Goal: Task Accomplishment & Management: Complete application form

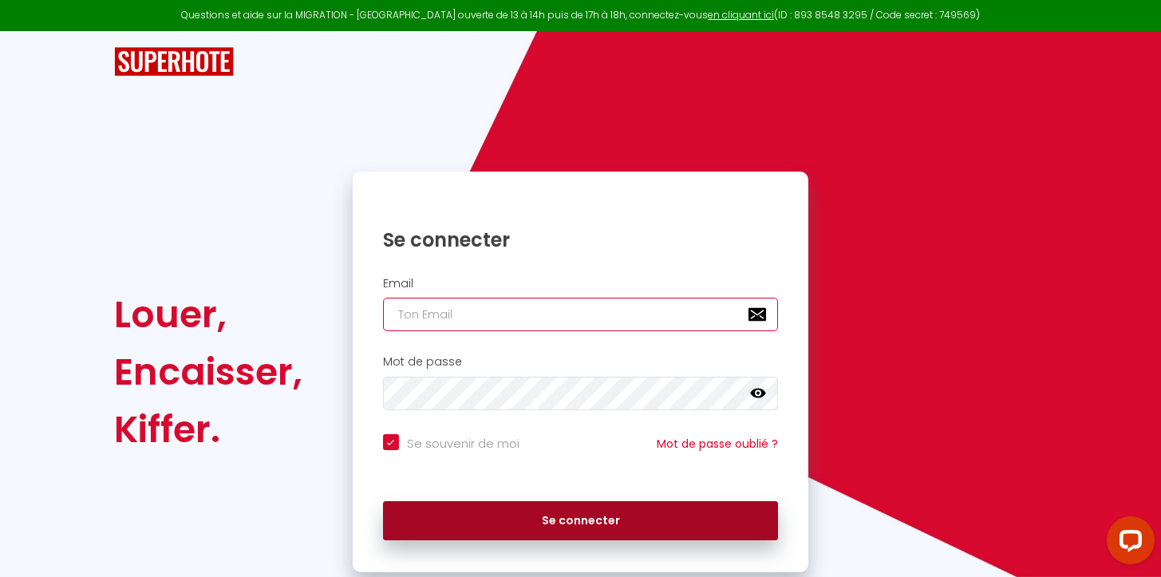
type input "[DOMAIN_NAME][EMAIL_ADDRESS][DOMAIN_NAME]"
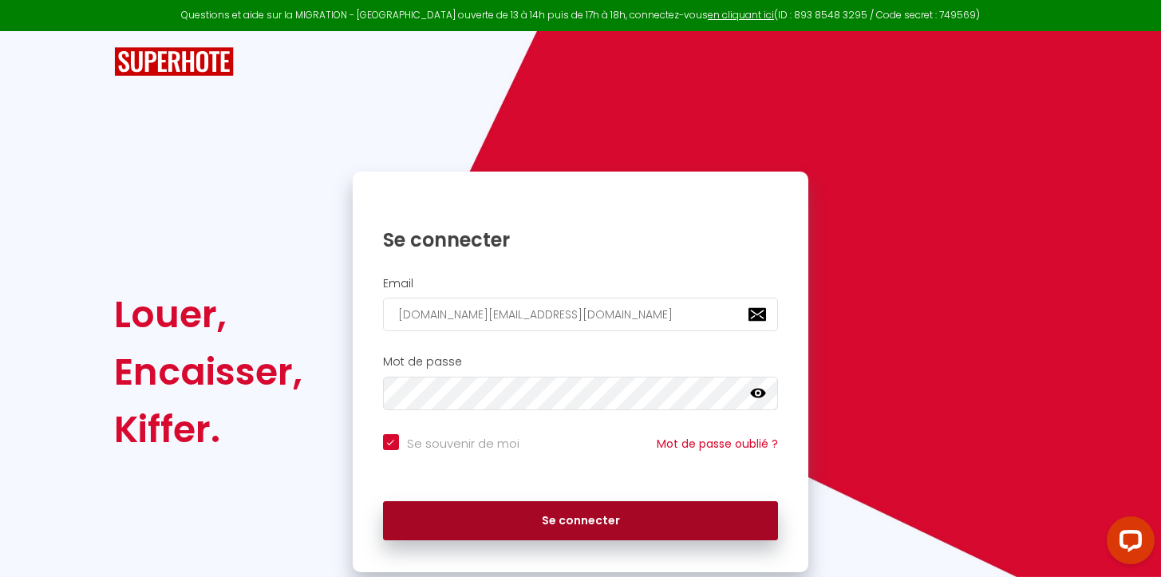
click at [492, 513] on button "Se connecter" at bounding box center [581, 521] width 396 height 40
checkbox input "true"
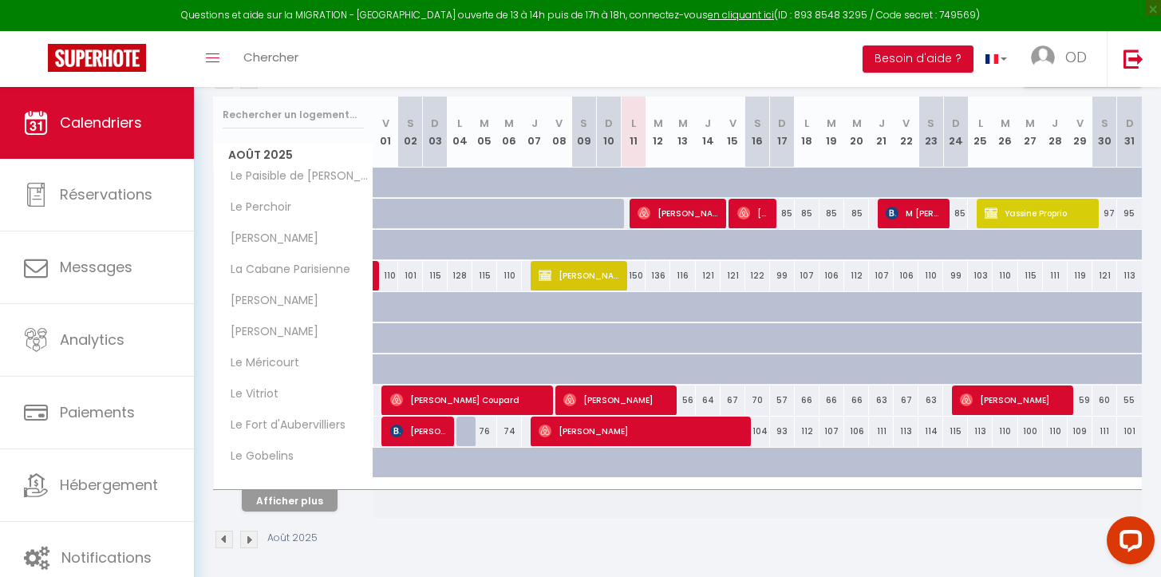
scroll to position [203, 0]
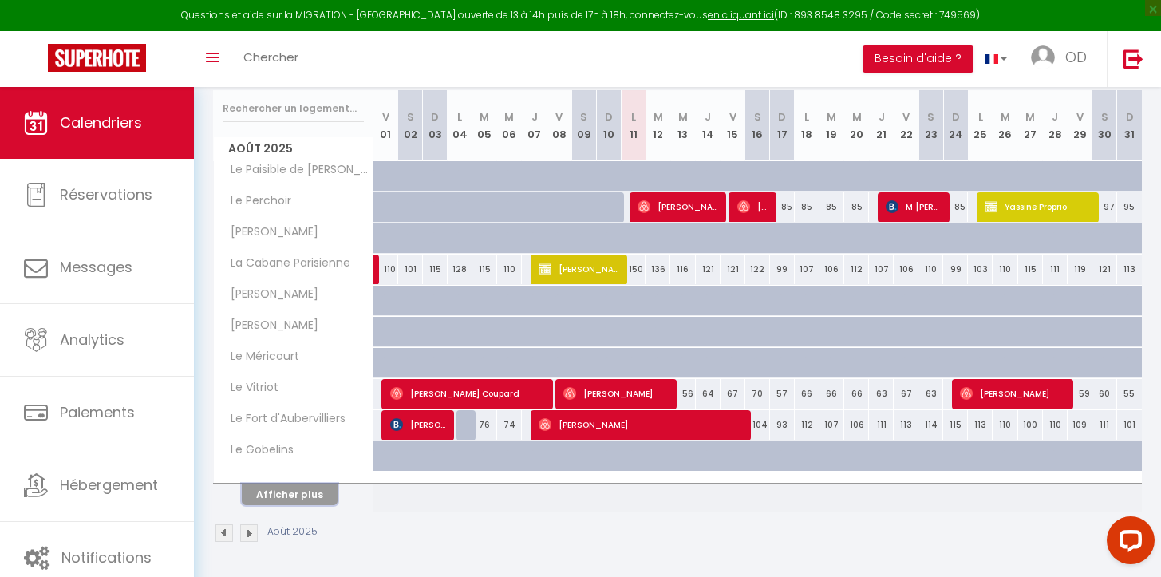
click at [299, 495] on button "Afficher plus" at bounding box center [290, 495] width 96 height 22
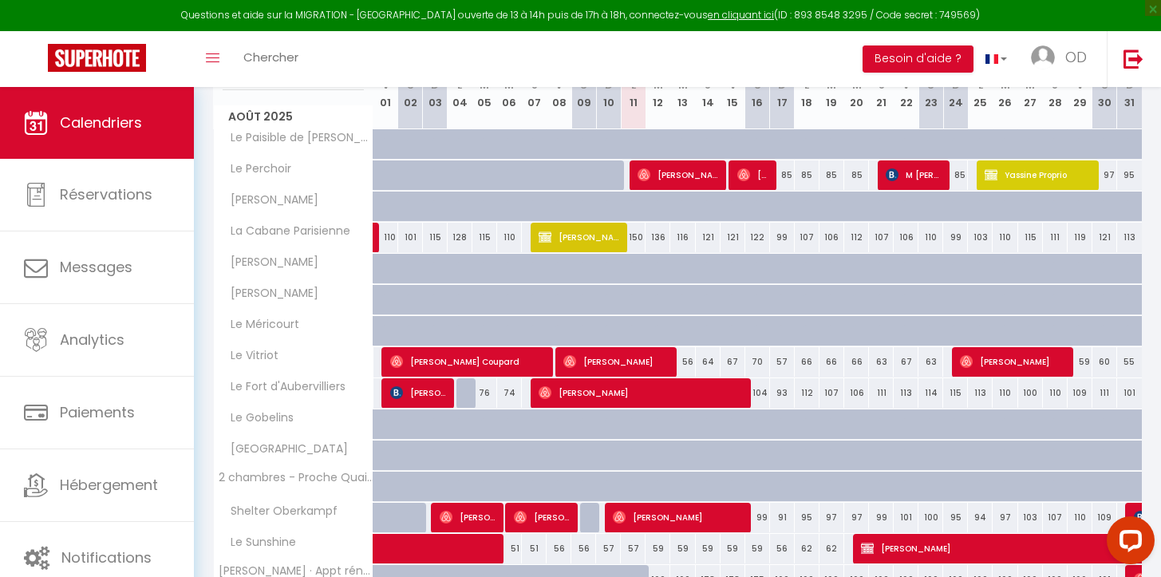
scroll to position [413, 0]
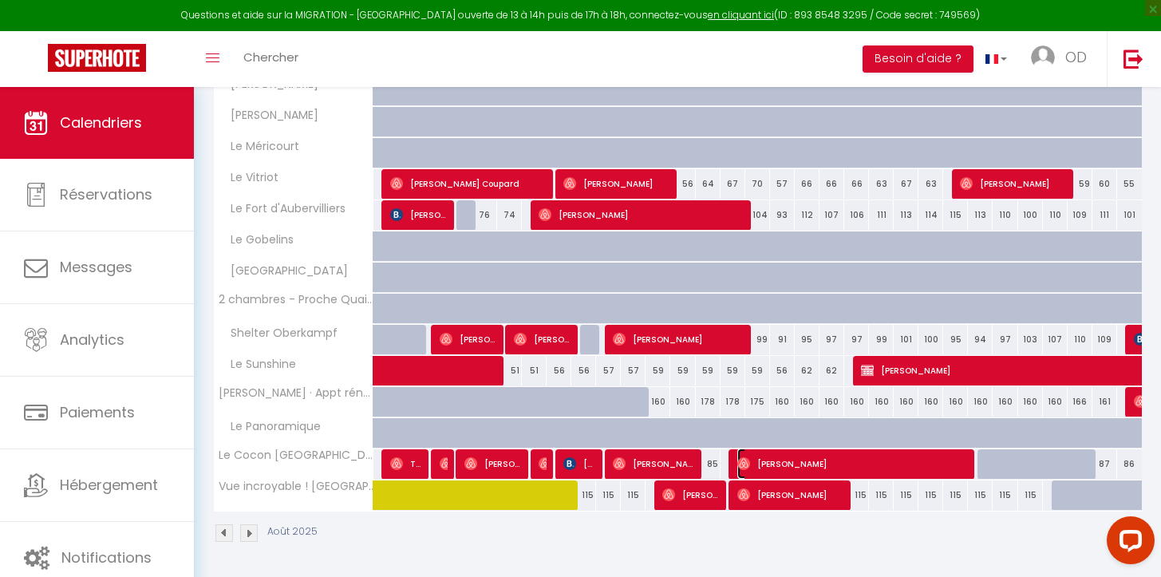
click at [920, 468] on span "[PERSON_NAME]" at bounding box center [853, 464] width 231 height 30
select select "OK"
select select "0"
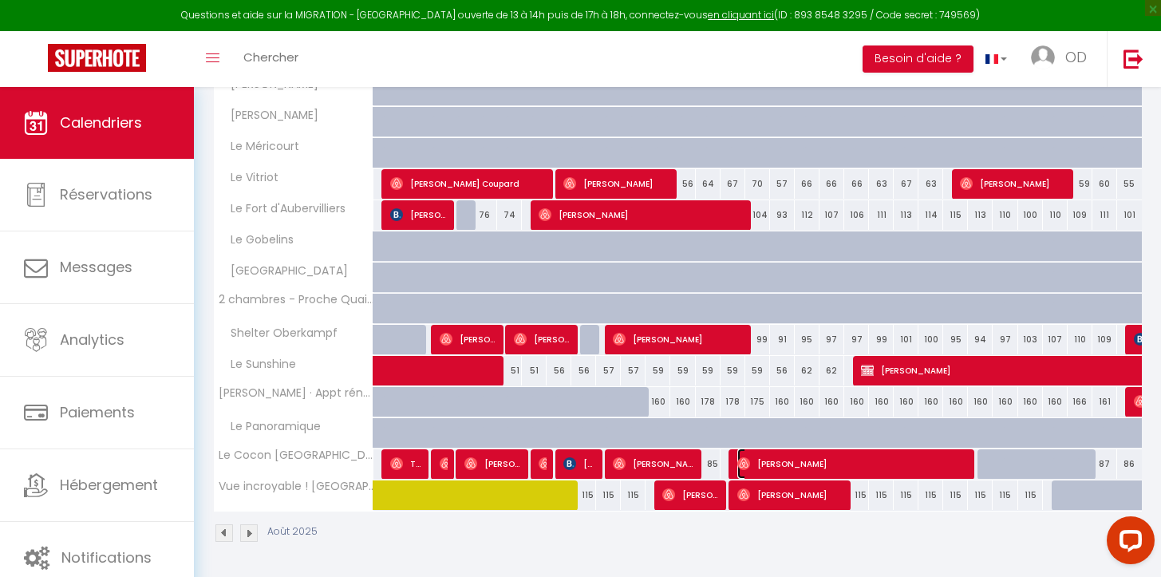
select select "1"
select select
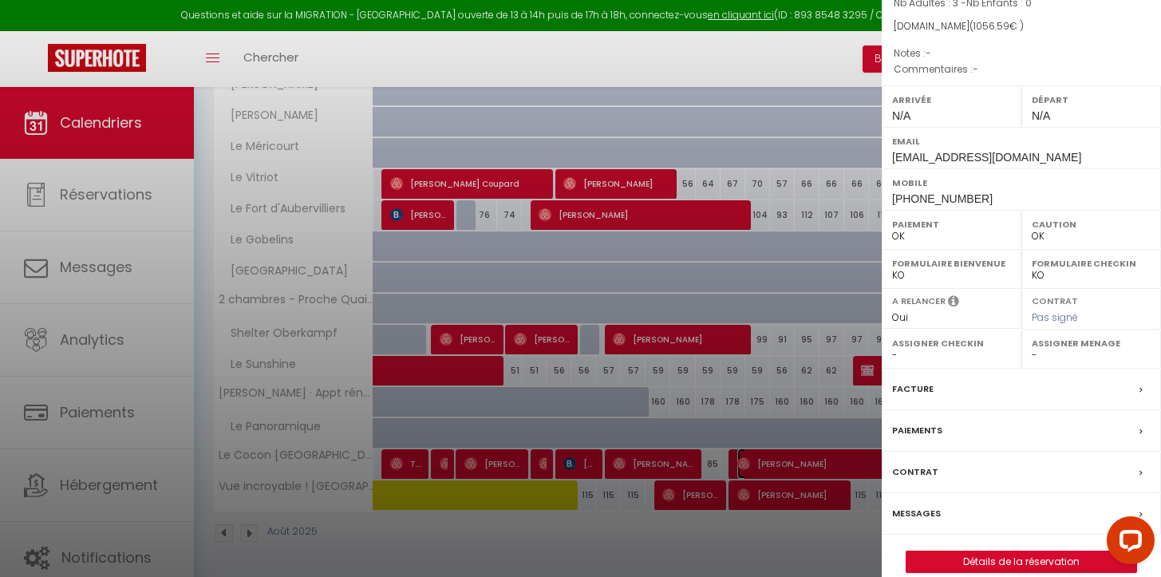
scroll to position [167, 0]
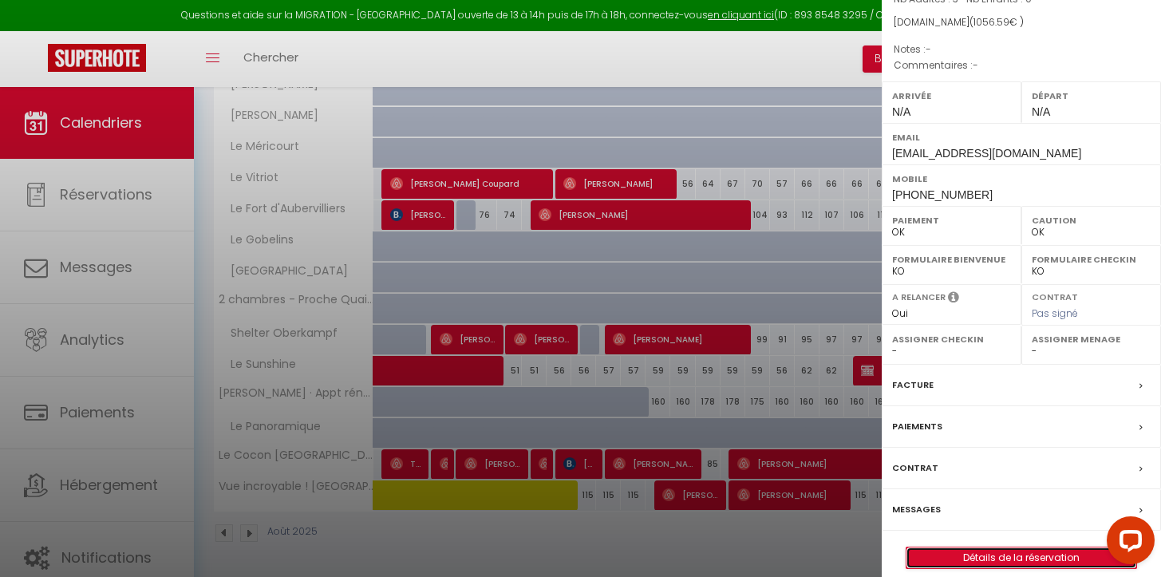
click at [1019, 548] on link "Détails de la réservation" at bounding box center [1022, 558] width 230 height 21
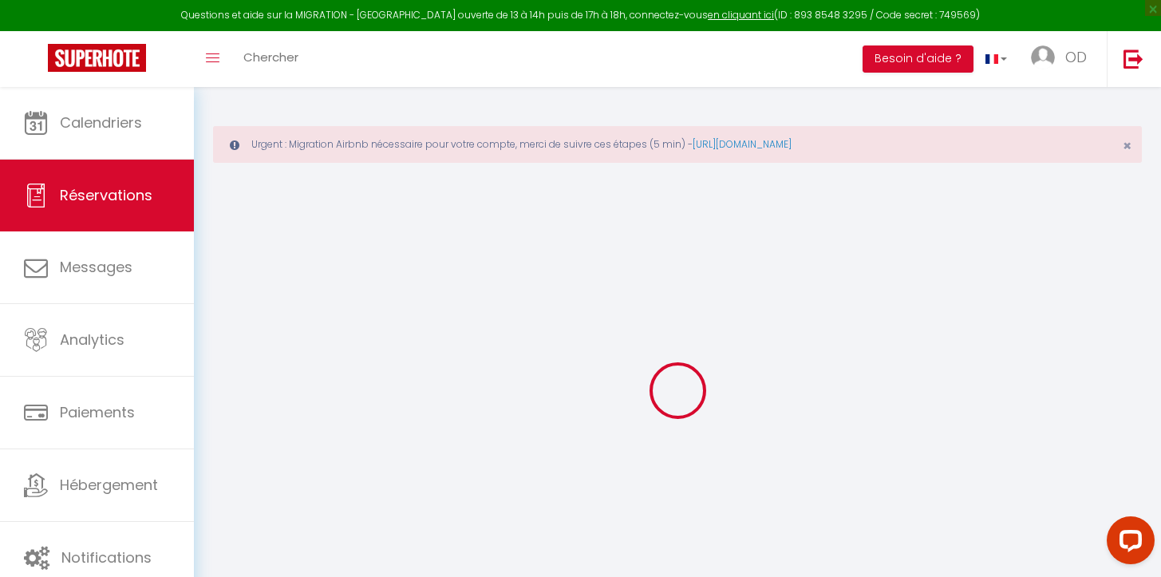
type input "[PERSON_NAME]"
type input "[EMAIL_ADDRESS][DOMAIN_NAME]"
type input "[PHONE_NUMBER]"
select select
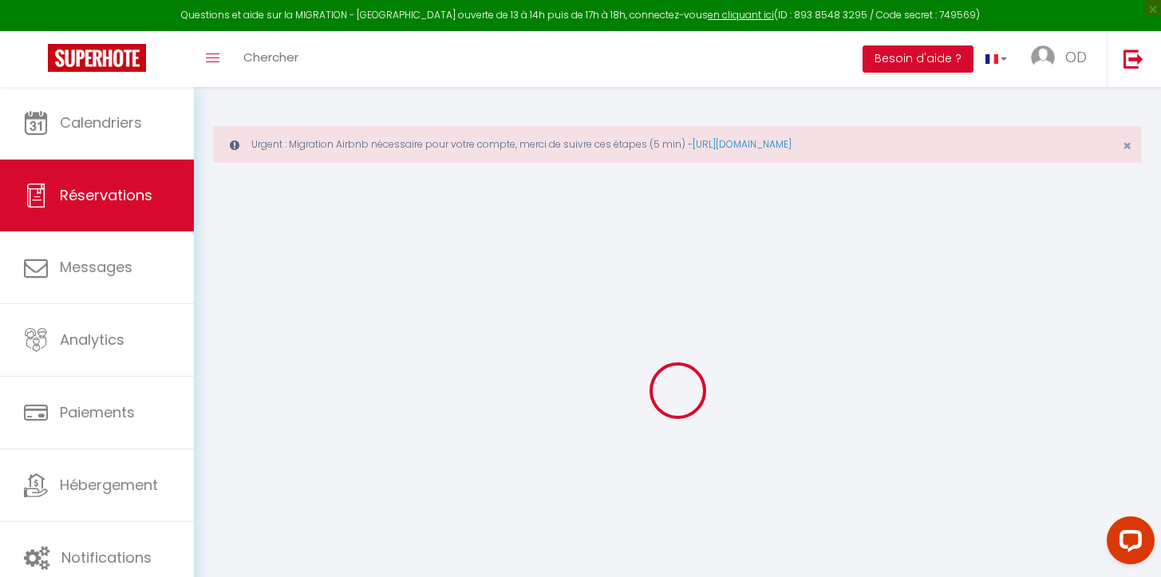
type input "33.59"
select select "55157"
select select "1"
select select
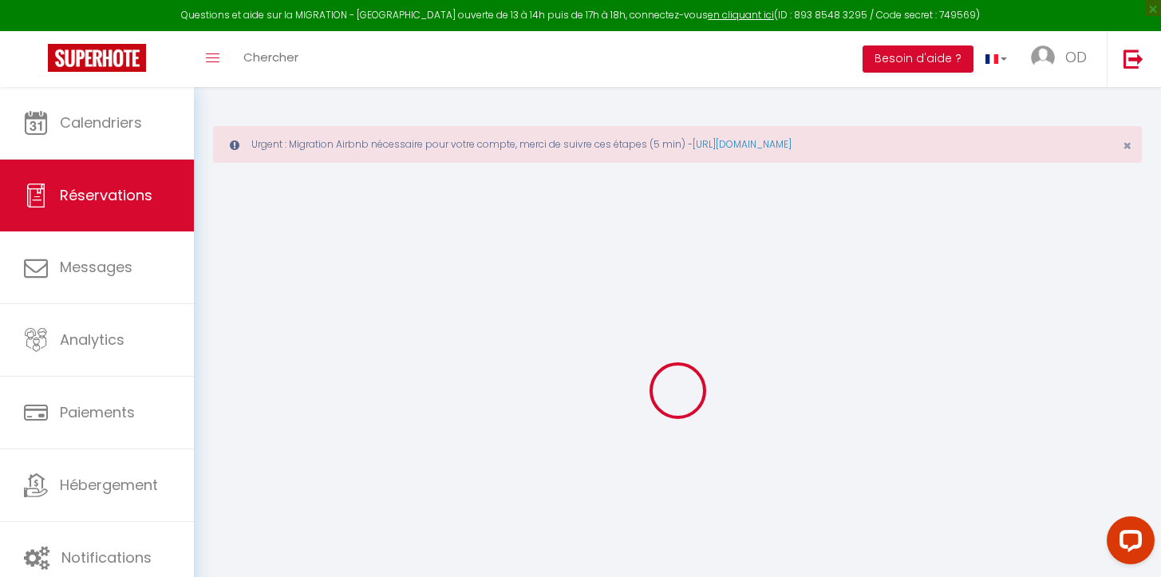
type input "3"
select select "12"
select select
type input "863.1"
checkbox input "false"
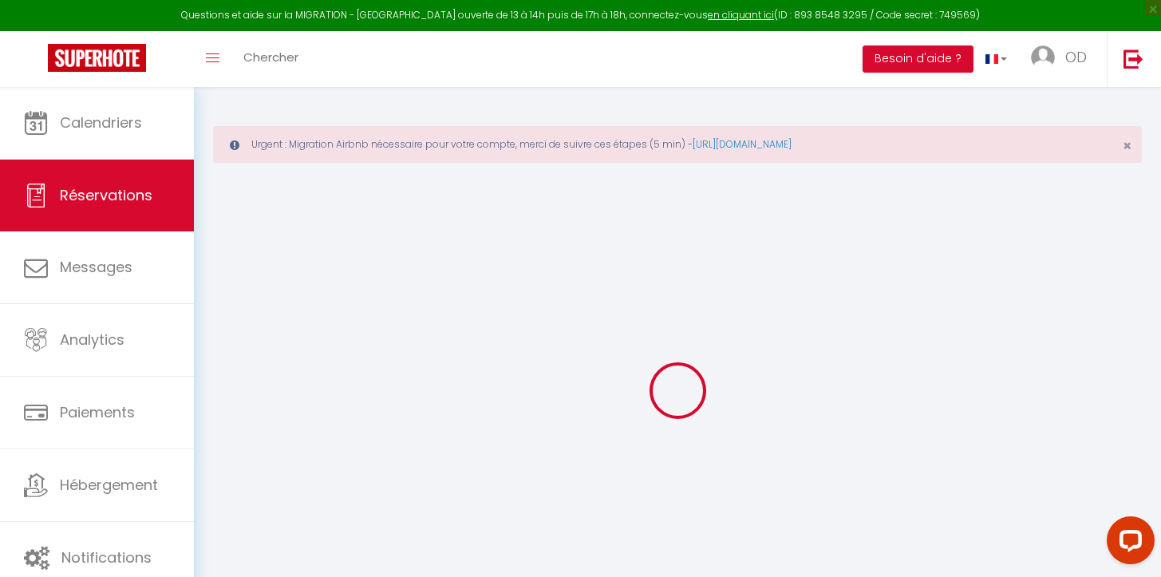
type input "0"
select select "1"
type input "0"
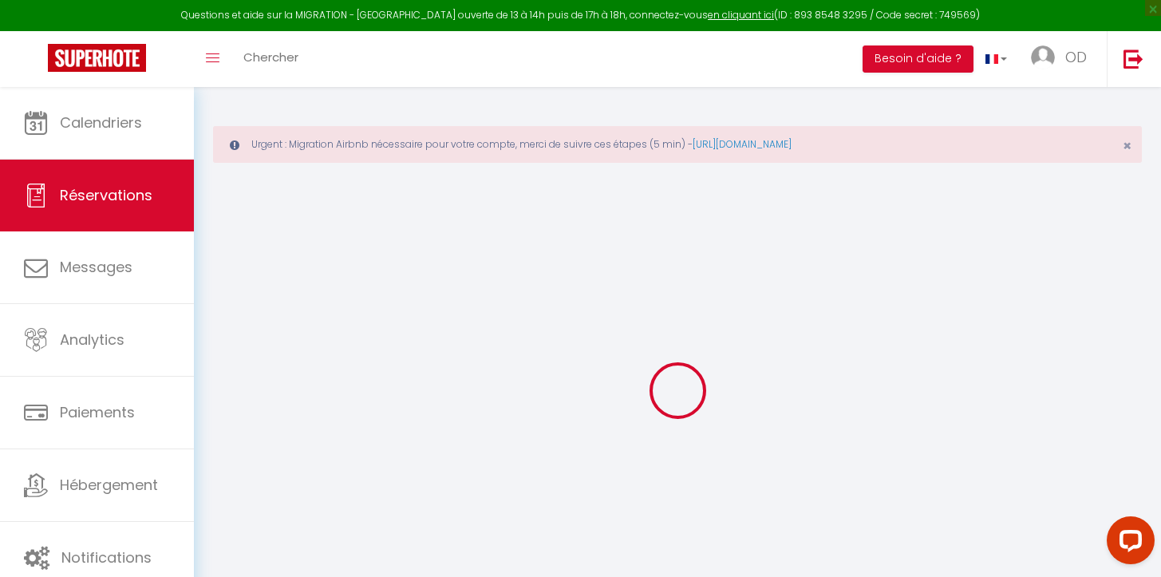
select select
select select "15"
checkbox input "false"
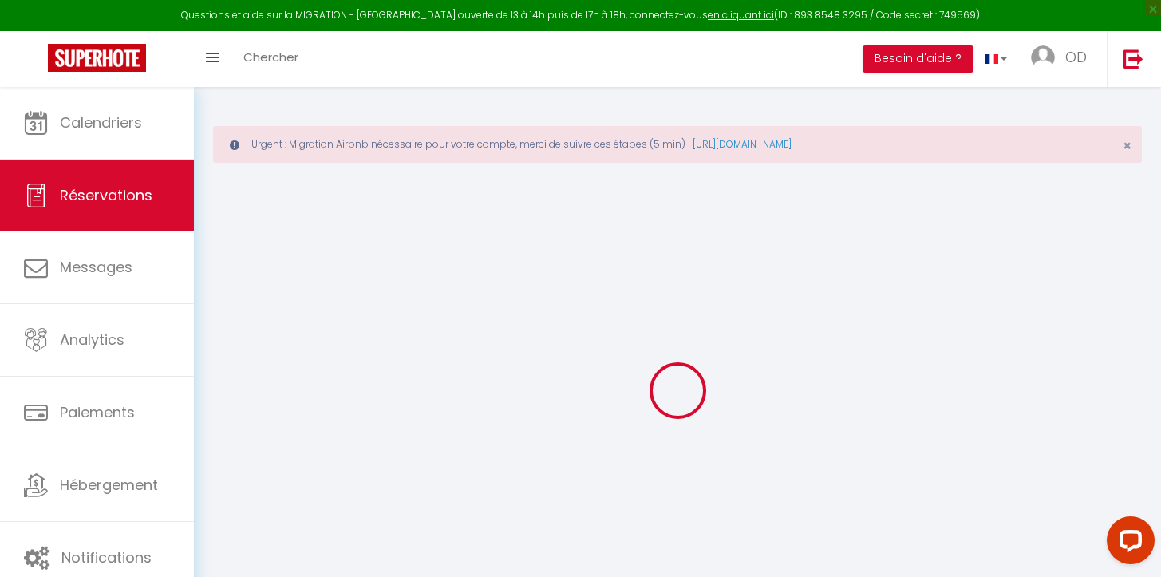
select select
checkbox input "false"
select select
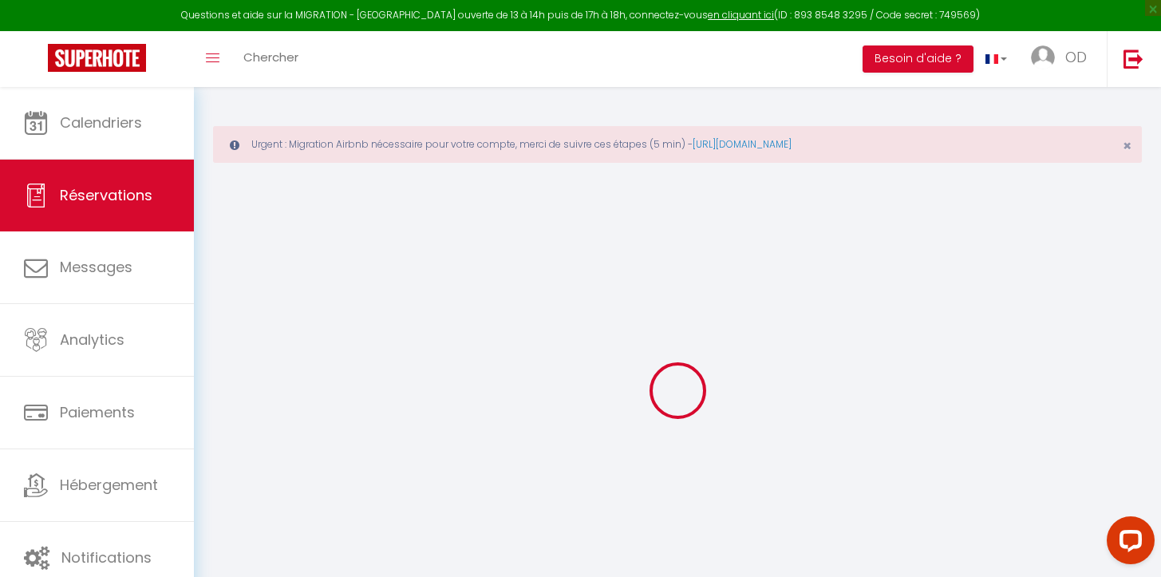
select select
checkbox input "false"
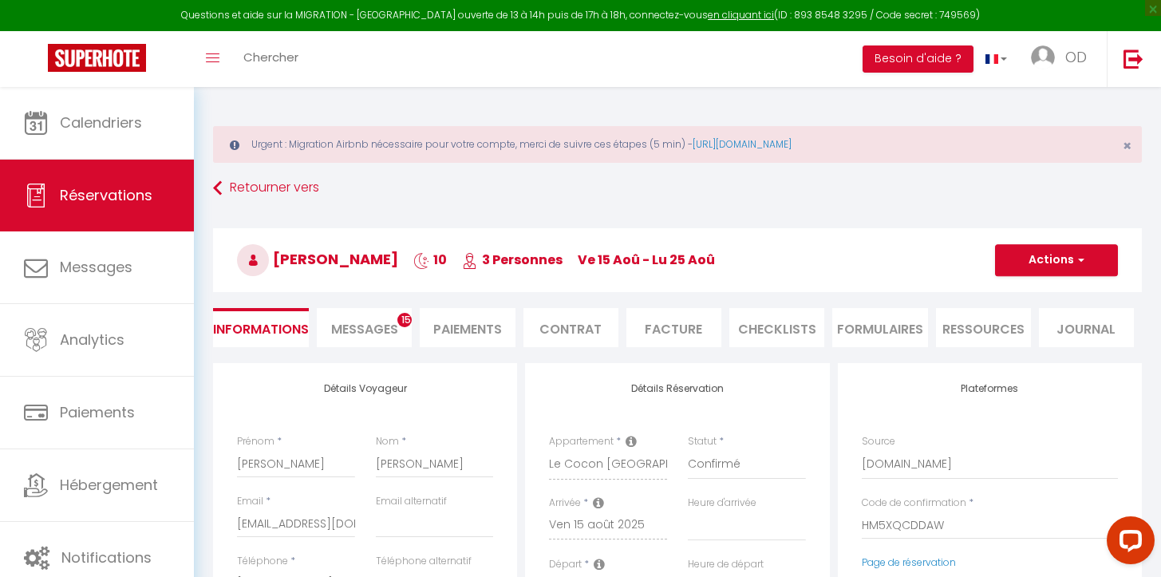
select select
type input "50"
type input "143.49"
select select
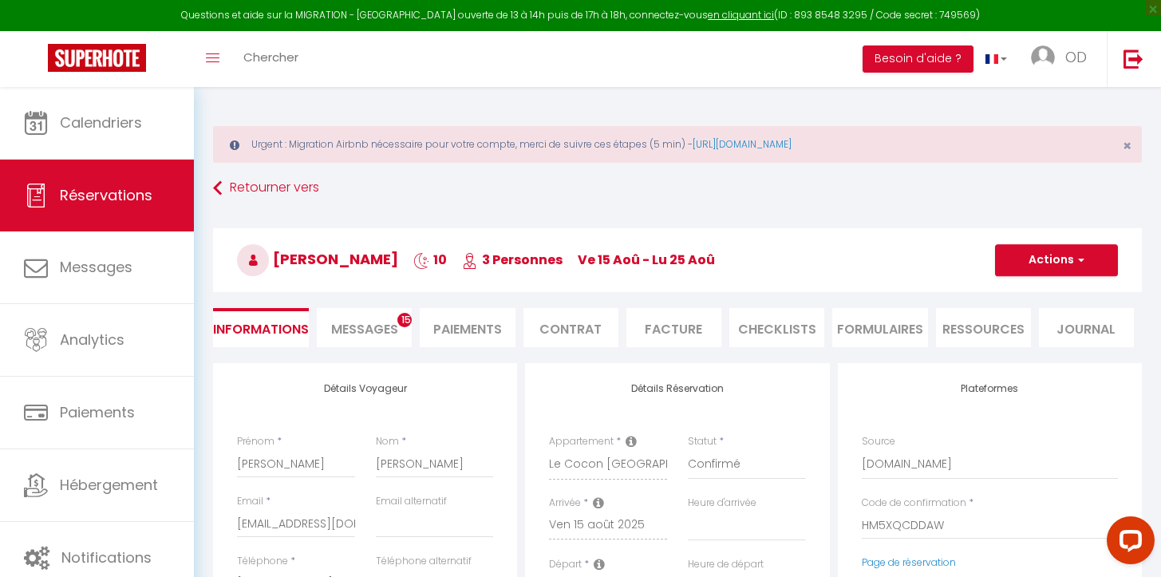
checkbox input "false"
select select
checkbox input "false"
select select
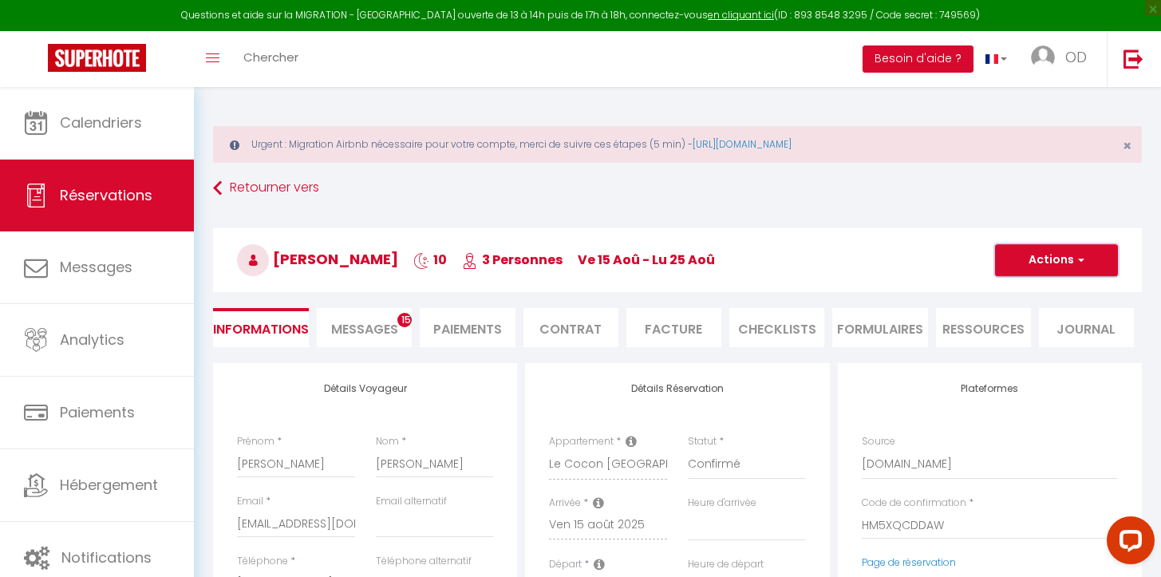
click at [1084, 262] on span "button" at bounding box center [1079, 260] width 10 height 14
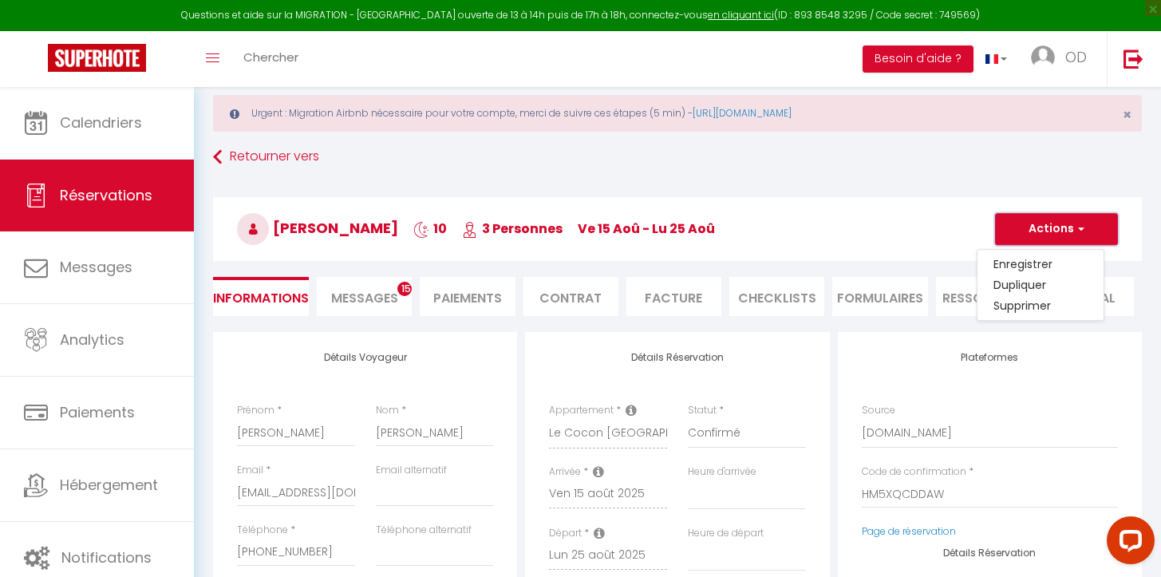
scroll to position [116, 0]
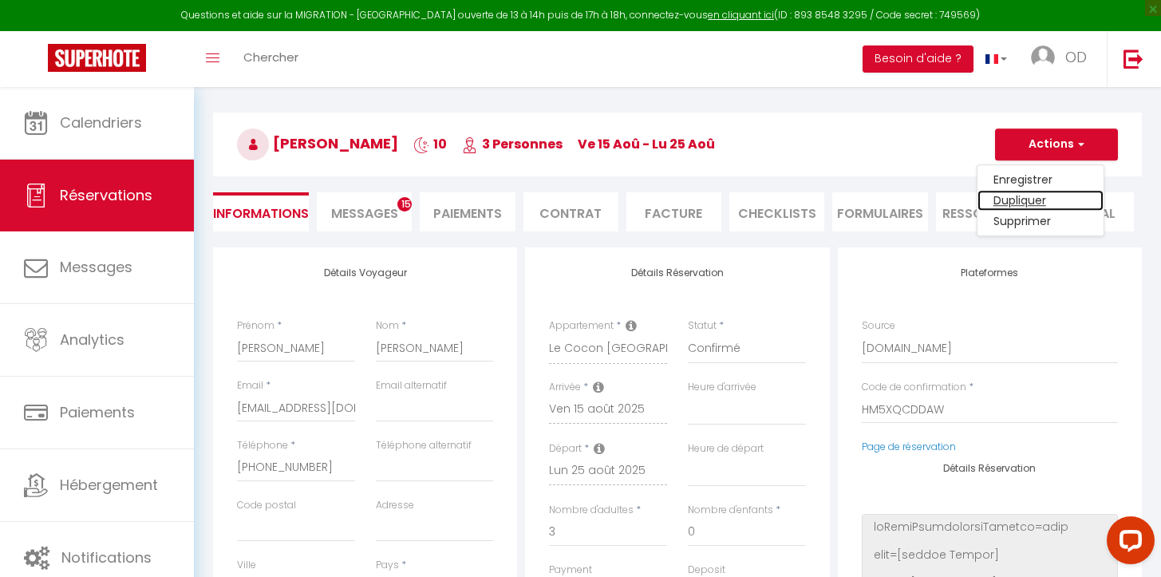
click at [1012, 198] on link "Dupliquer" at bounding box center [1041, 200] width 126 height 21
select select
type input "0"
select select
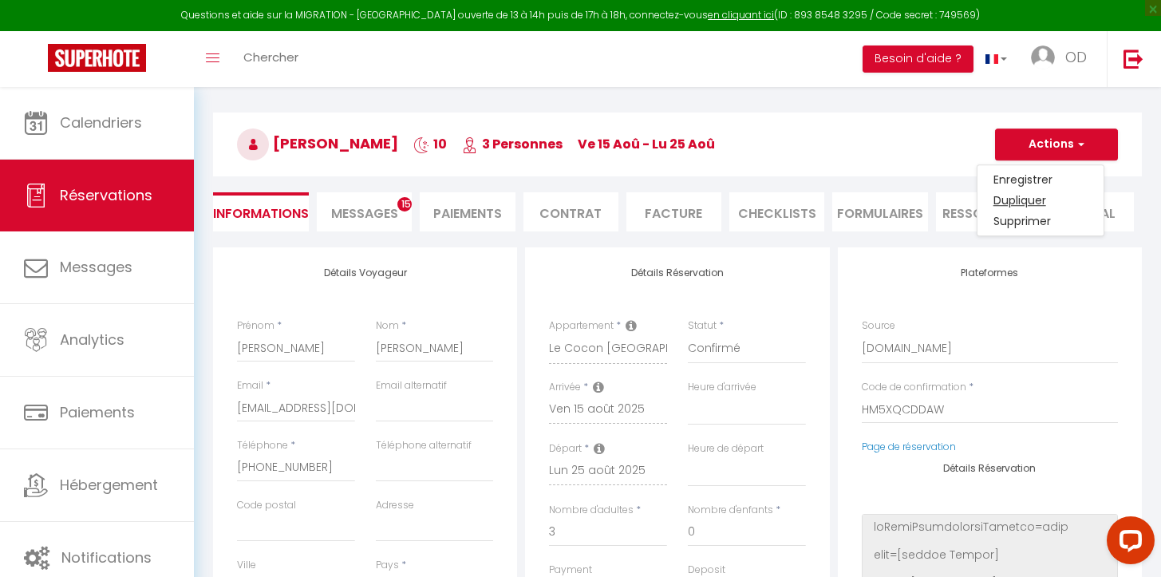
select select
checkbox input "false"
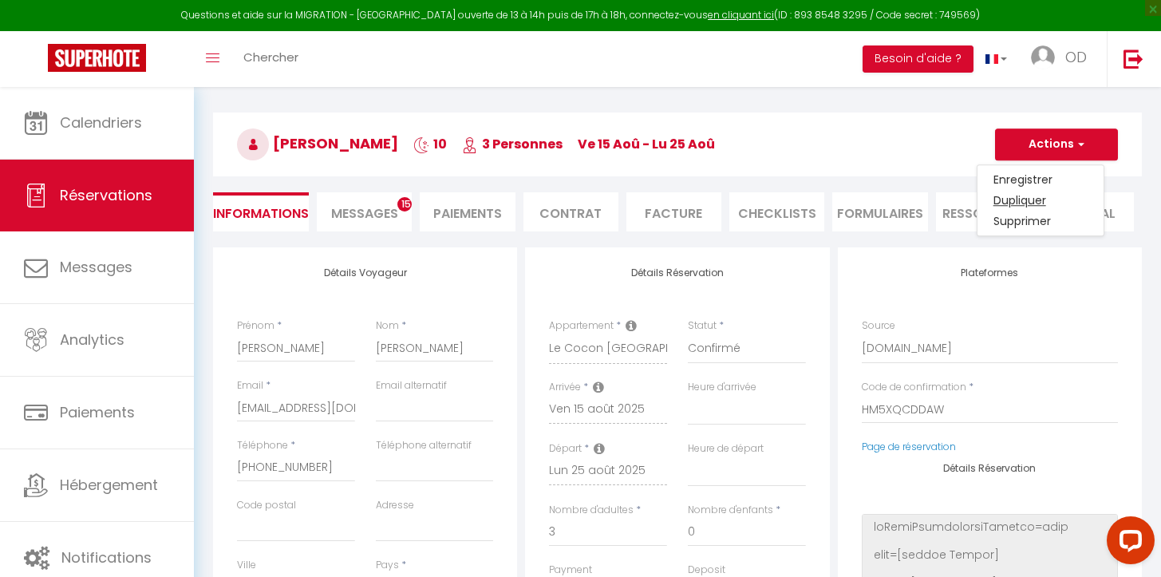
type input "Invalid Dateundefined"
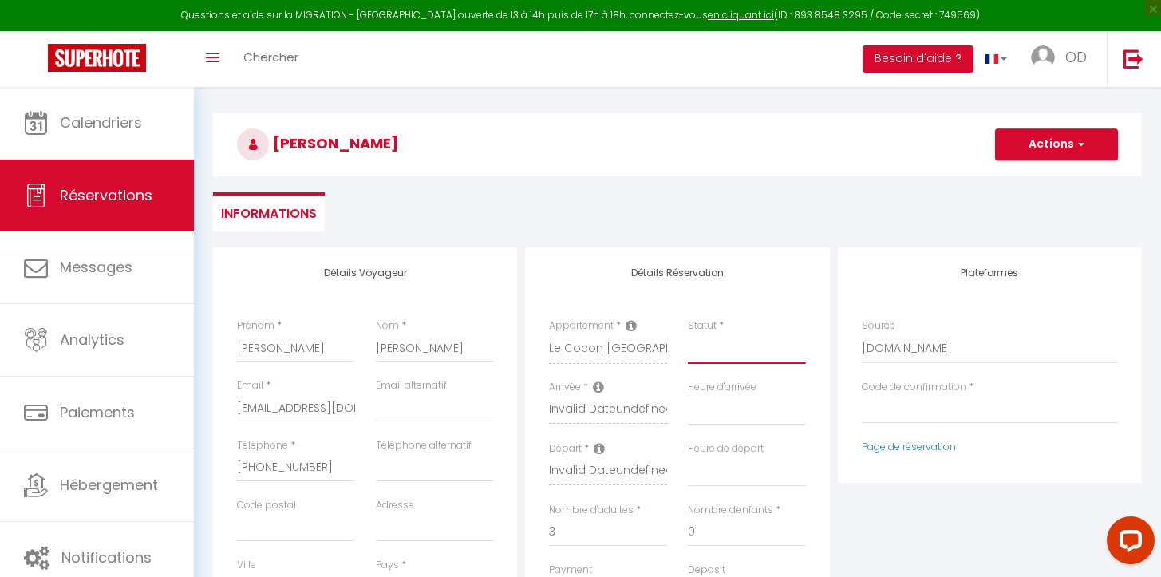
click at [710, 357] on select "Confirmé Non Confirmé [PERSON_NAME] par le voyageur No Show Request" at bounding box center [747, 349] width 118 height 30
select select "1"
select select
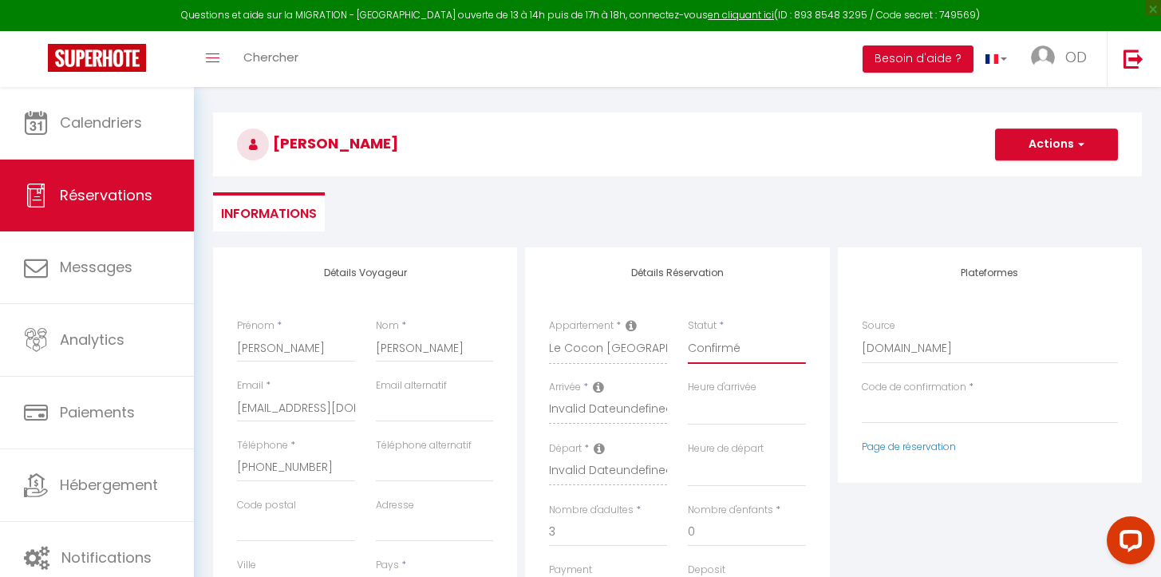
select select
checkbox input "false"
click at [1076, 145] on span "button" at bounding box center [1079, 144] width 10 height 14
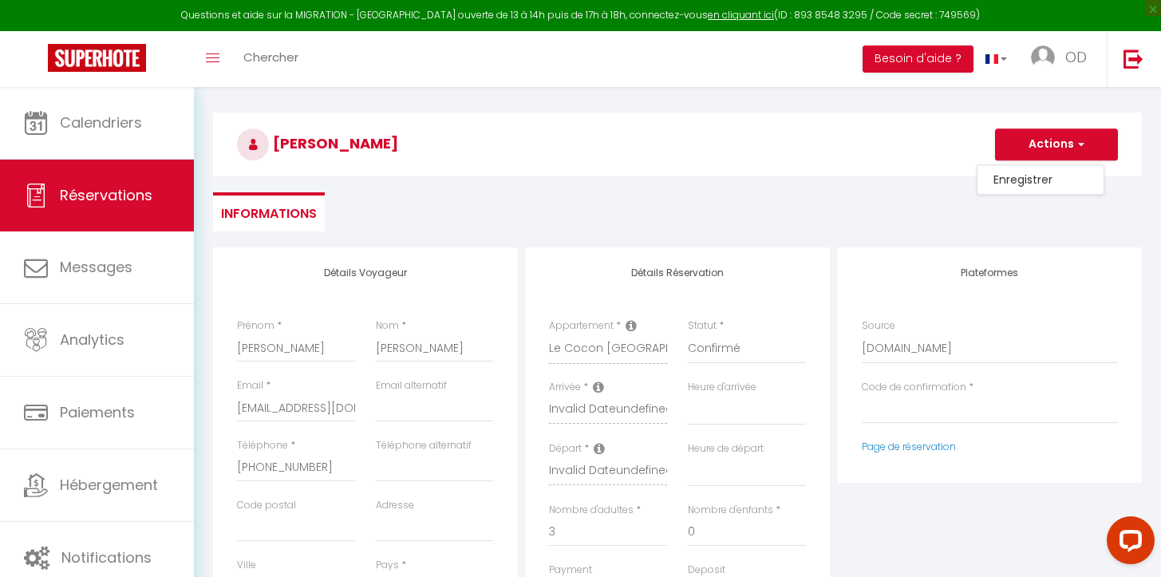
click at [876, 178] on div "[PERSON_NAME] Actions Enregistrer Actions Enregistrer [PERSON_NAME] et éditer E…" at bounding box center [678, 141] width 950 height 85
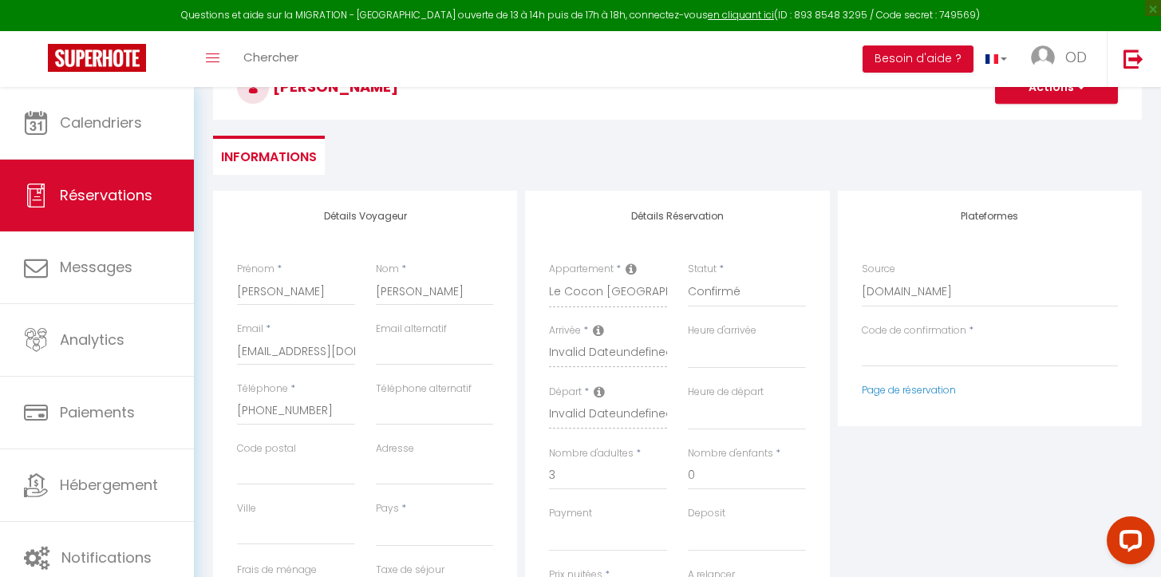
scroll to position [107, 0]
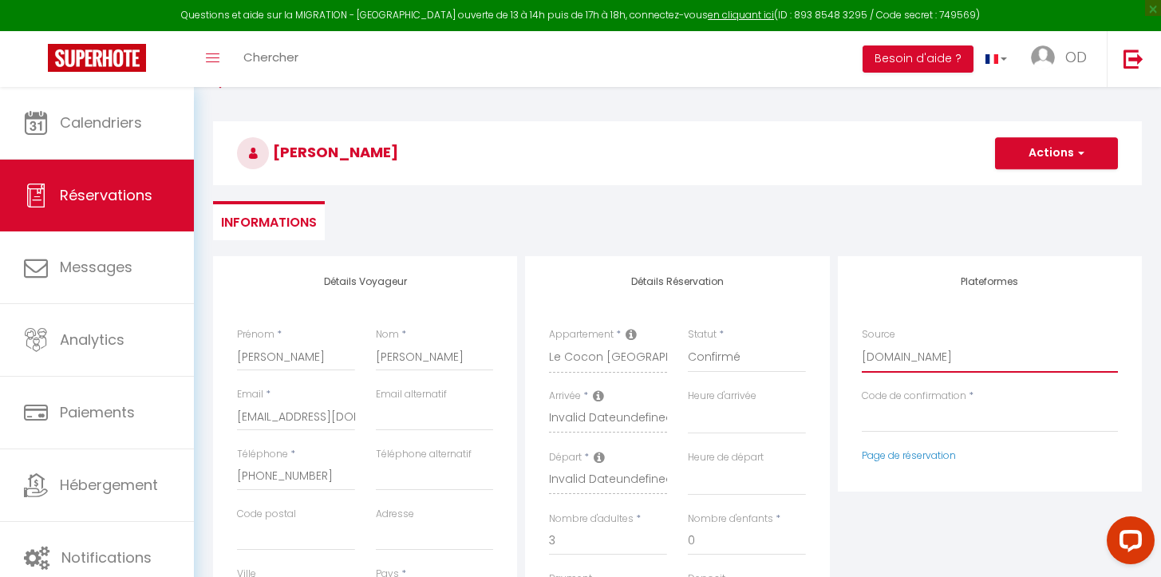
click at [898, 355] on select "Direct [DOMAIN_NAME] [DOMAIN_NAME] Chalet montagne Expedia Gite de [GEOGRAPHIC_…" at bounding box center [990, 357] width 256 height 30
select select "54"
select select
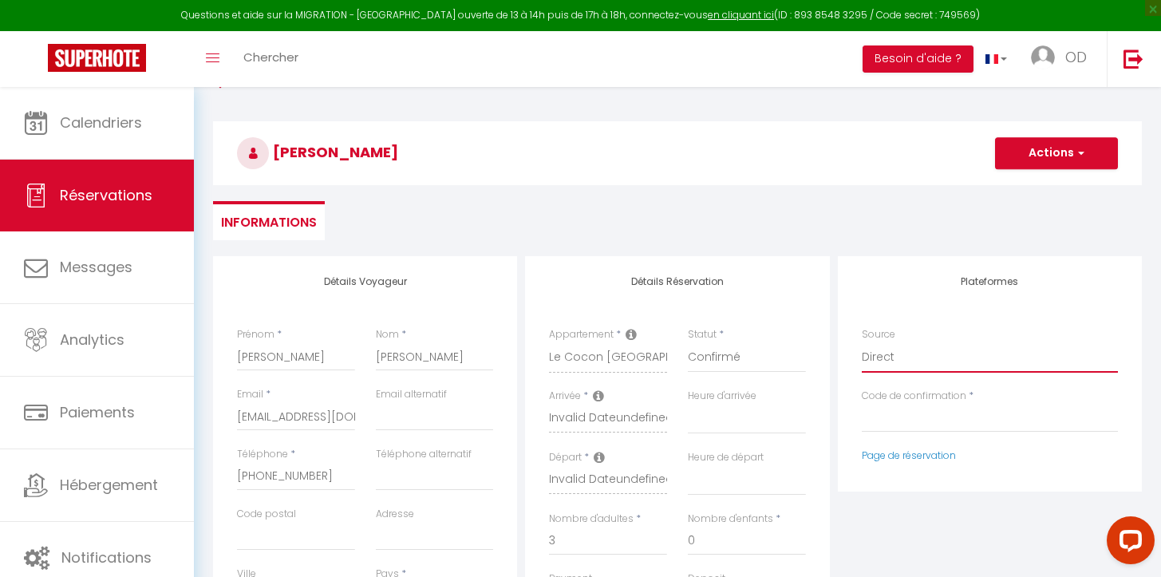
select select
checkbox input "false"
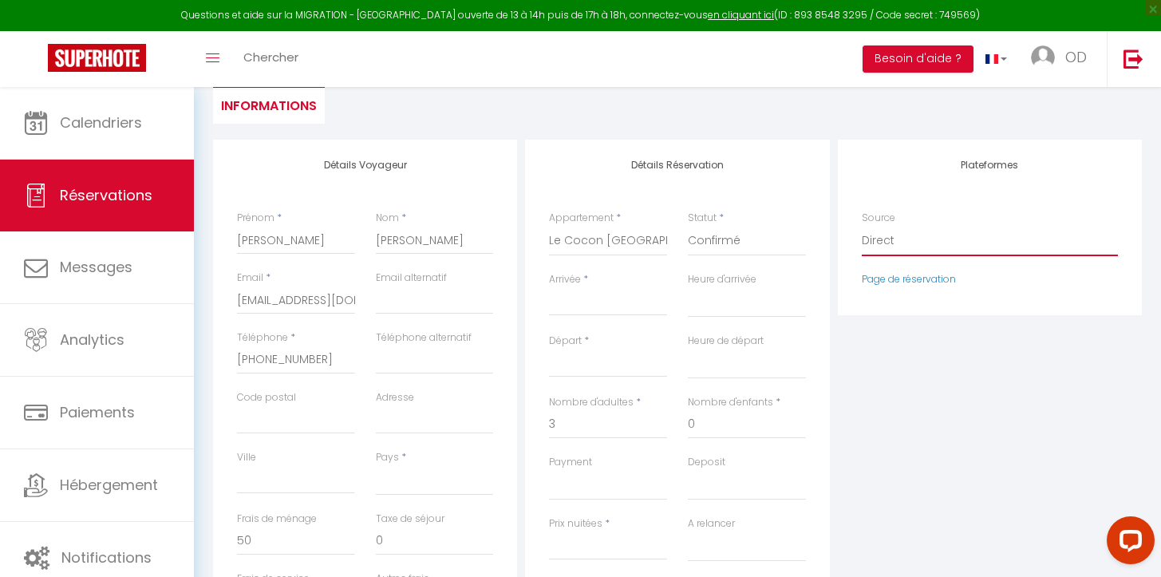
scroll to position [226, 0]
click at [562, 303] on input "Arrivée" at bounding box center [608, 301] width 118 height 21
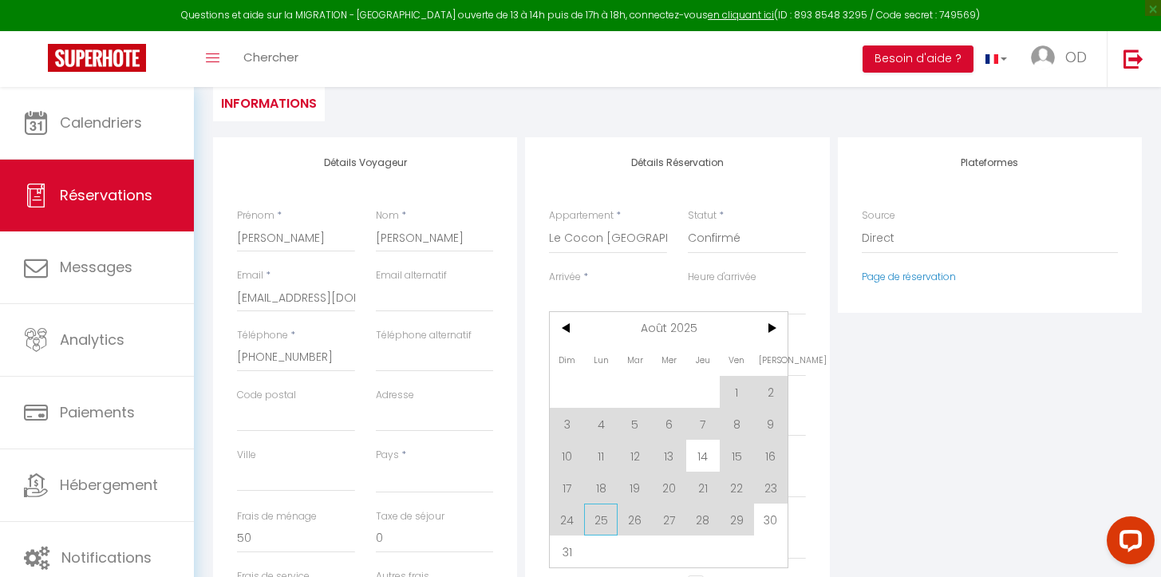
click at [595, 519] on span "25" at bounding box center [601, 520] width 34 height 32
select select
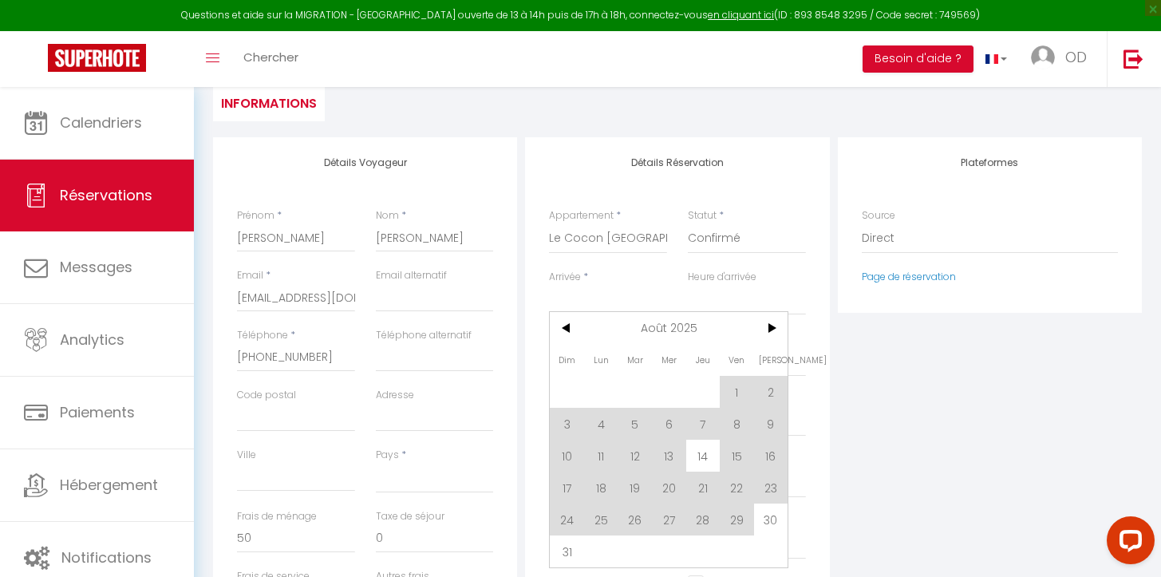
select select
checkbox input "false"
type input "Lun 25 Août 2025"
type input "[DATE] Août 2025"
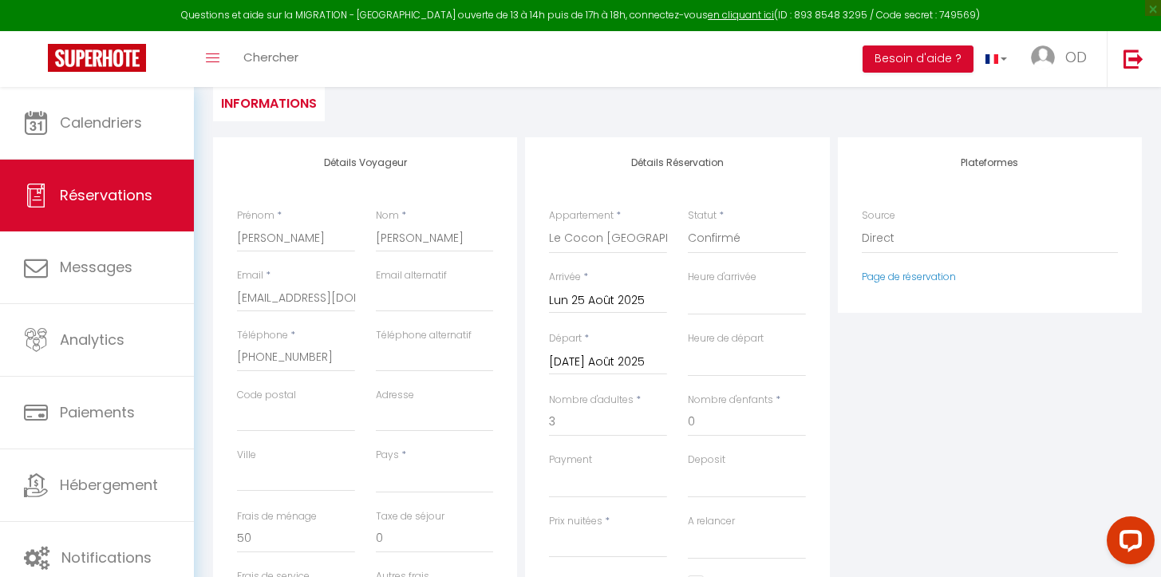
select select
type input "0"
select select
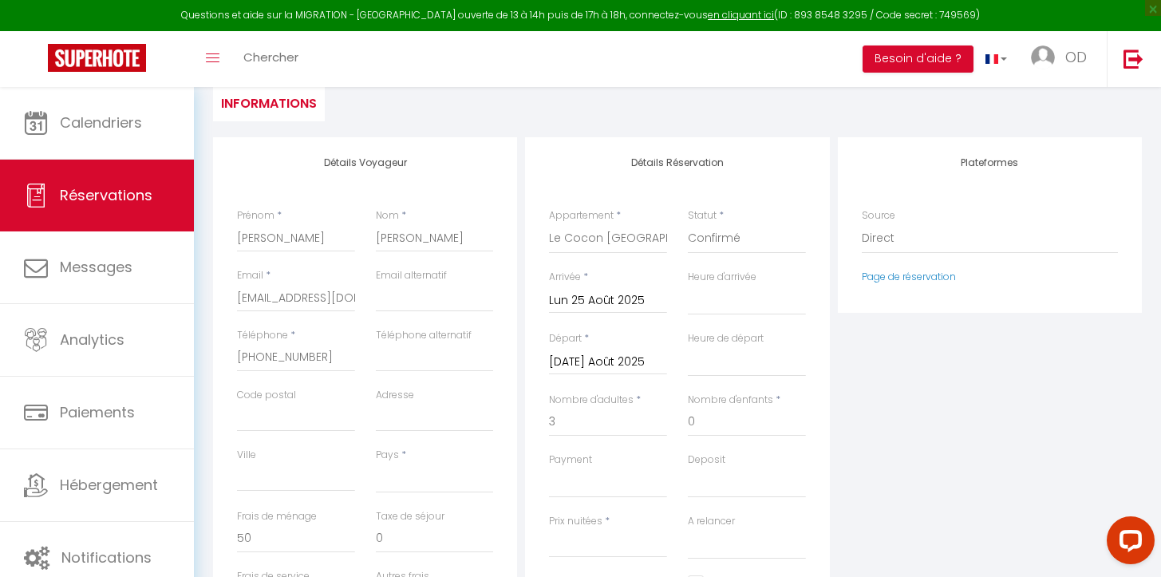
select select
type input "0"
select select
checkbox input "false"
click at [590, 366] on input "[DATE] Août 2025" at bounding box center [608, 362] width 118 height 21
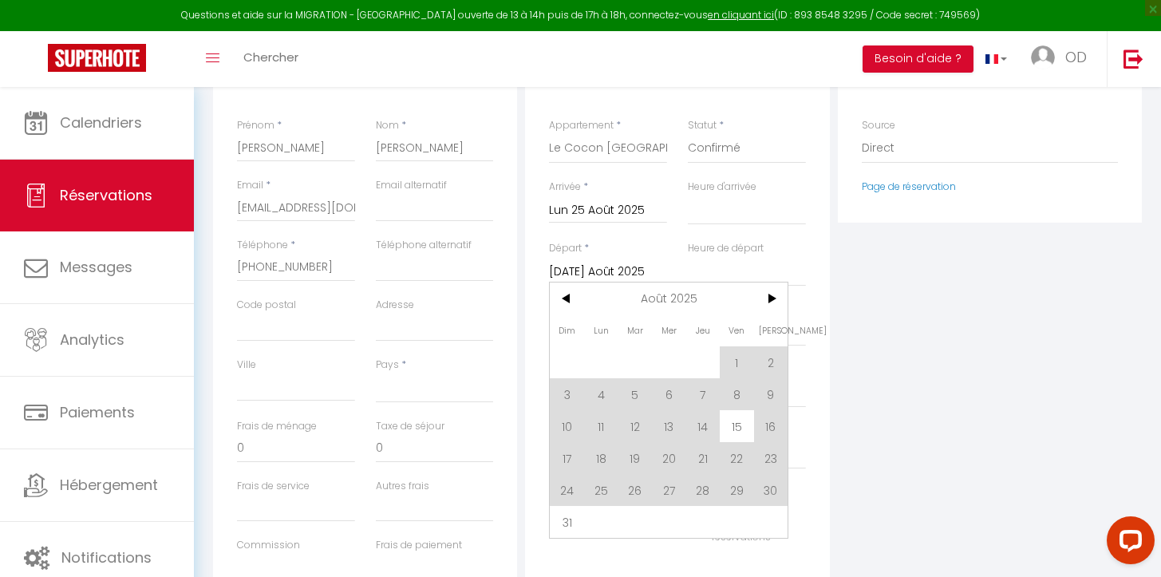
scroll to position [413, 0]
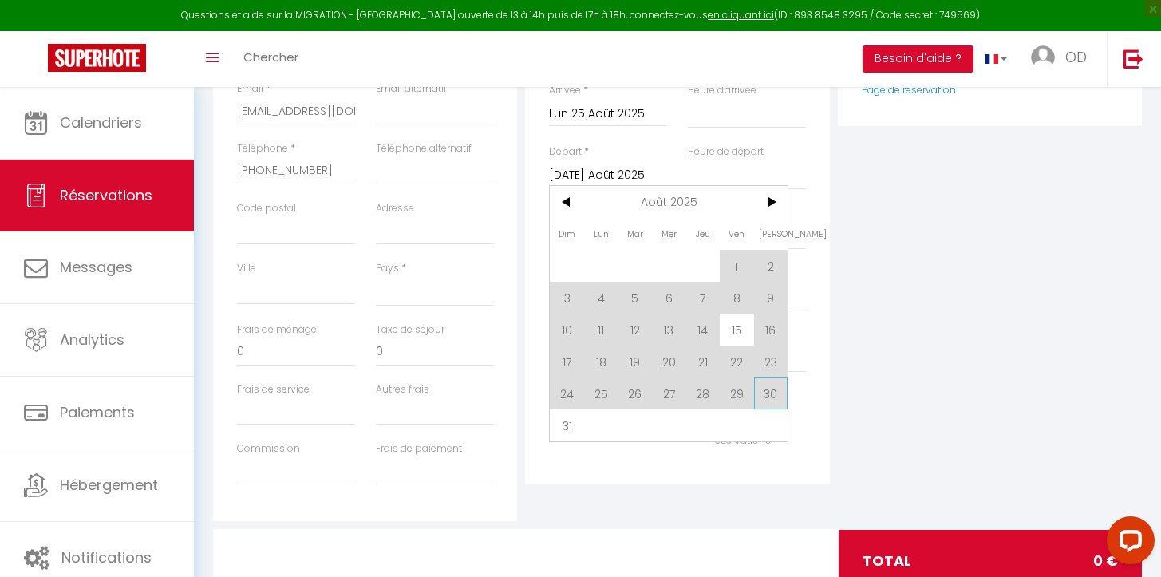
click at [767, 395] on span "30" at bounding box center [771, 394] width 34 height 32
select select
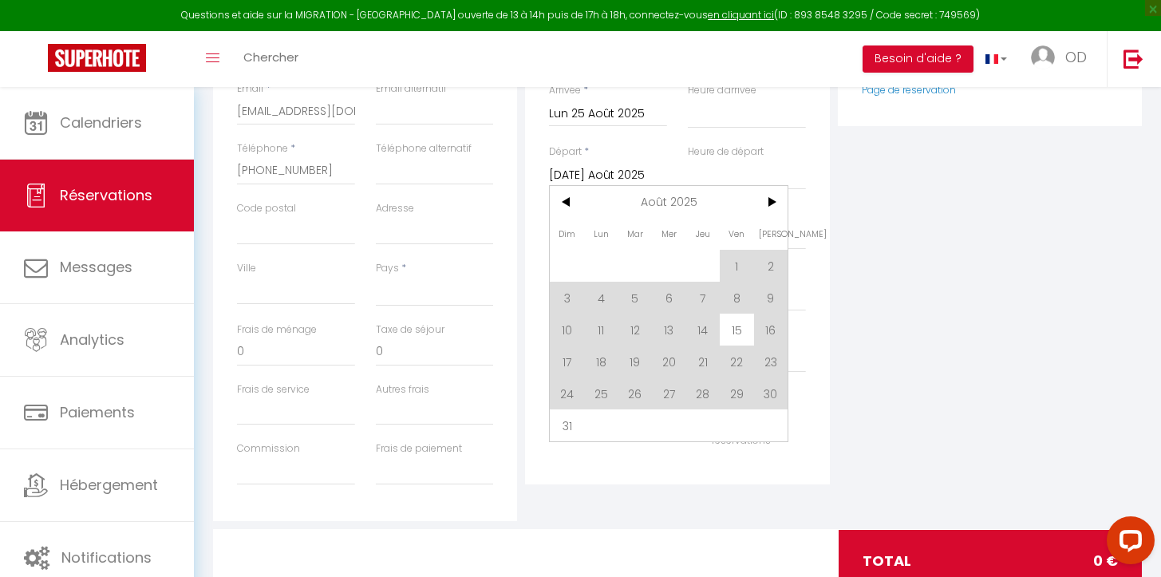
select select
checkbox input "false"
type input "[PERSON_NAME] 30 Août 2025"
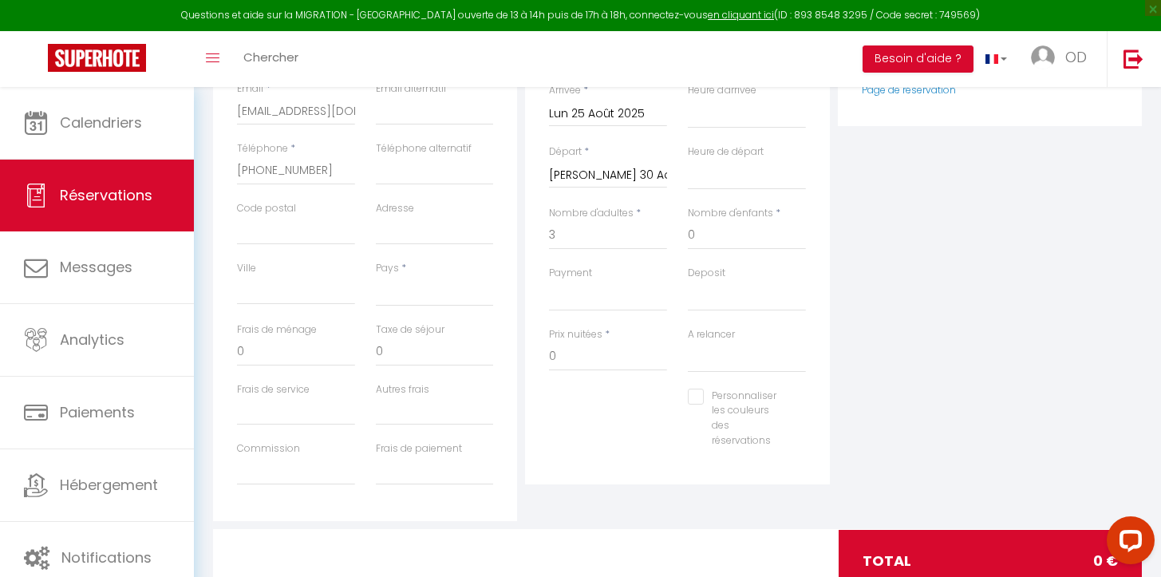
select select
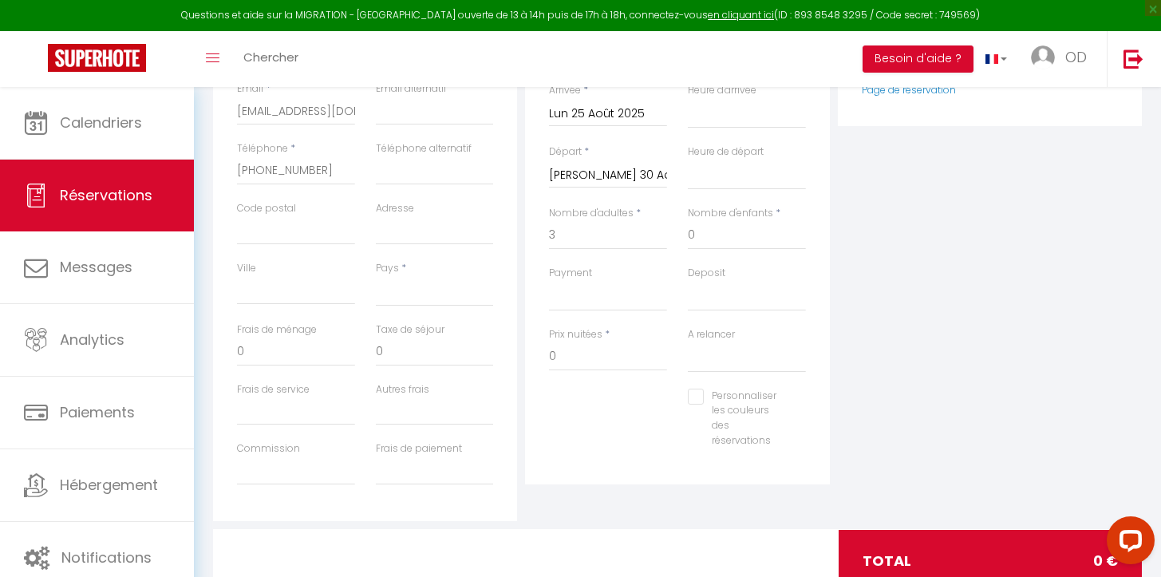
select select
checkbox input "false"
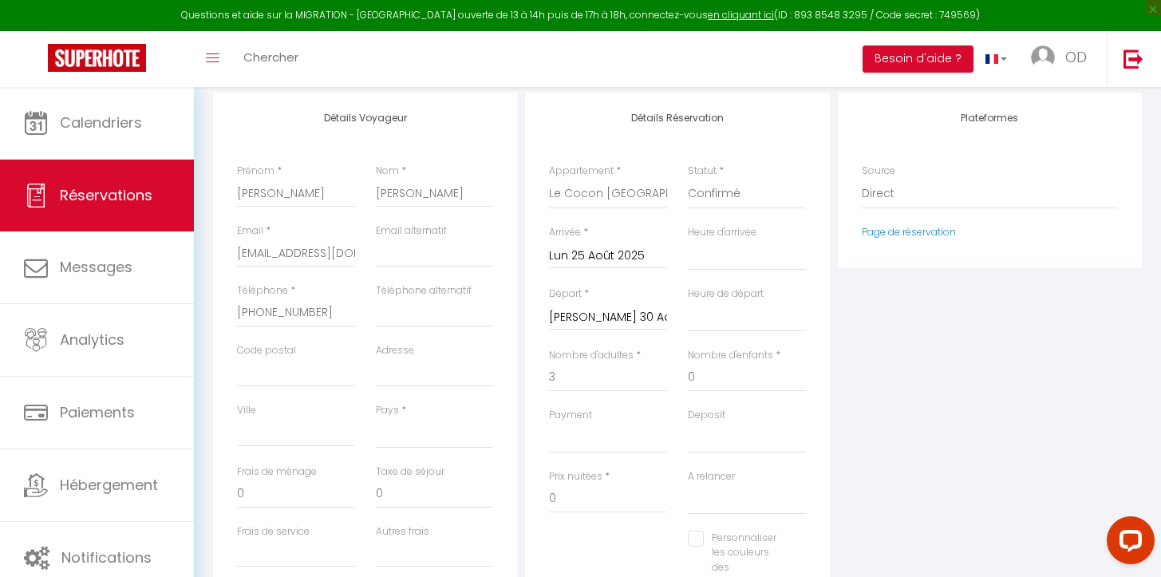
scroll to position [154, 0]
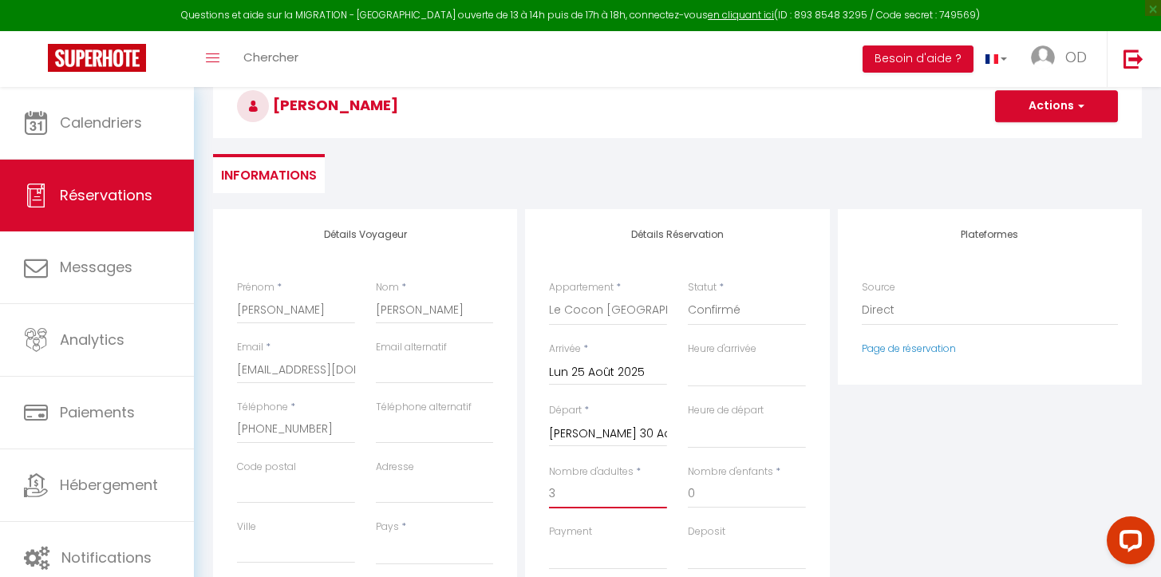
click at [607, 494] on input "3" at bounding box center [608, 494] width 118 height 29
select select
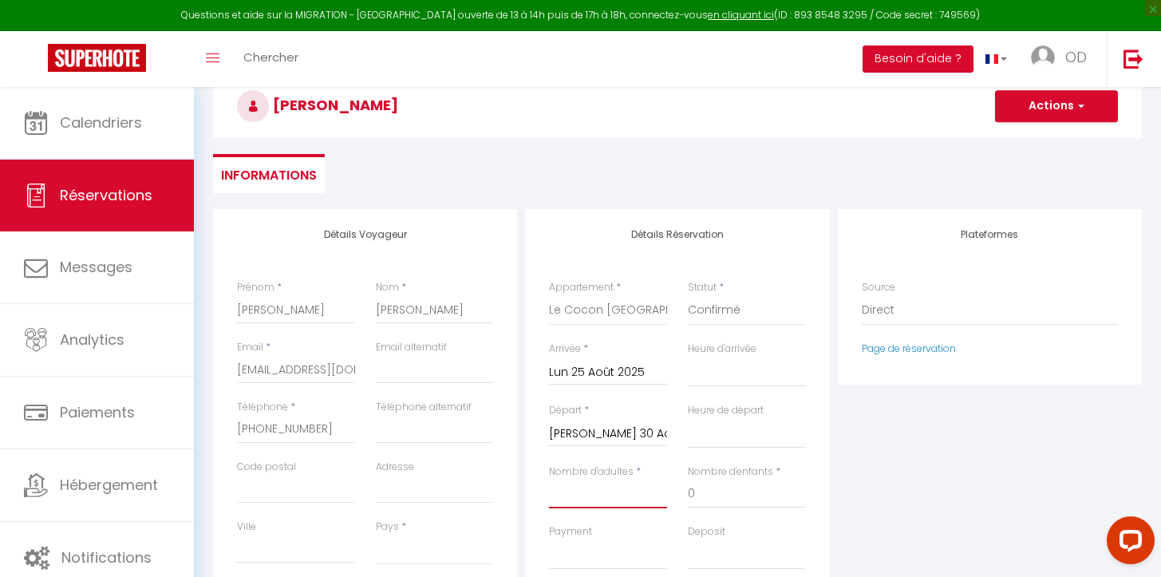
select select
checkbox input "false"
type input "4"
select select
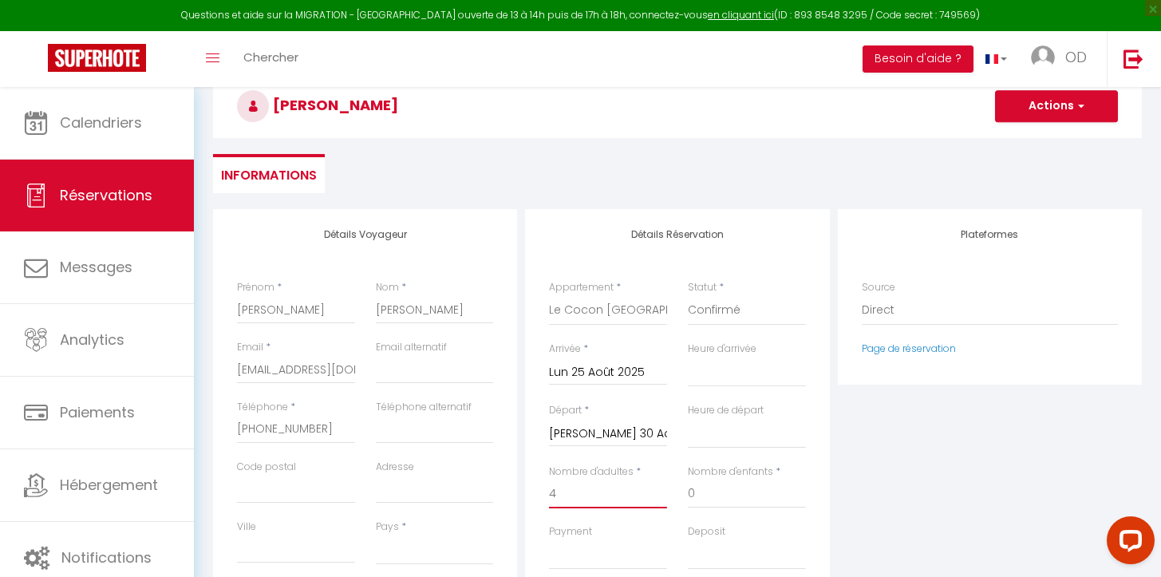
select select
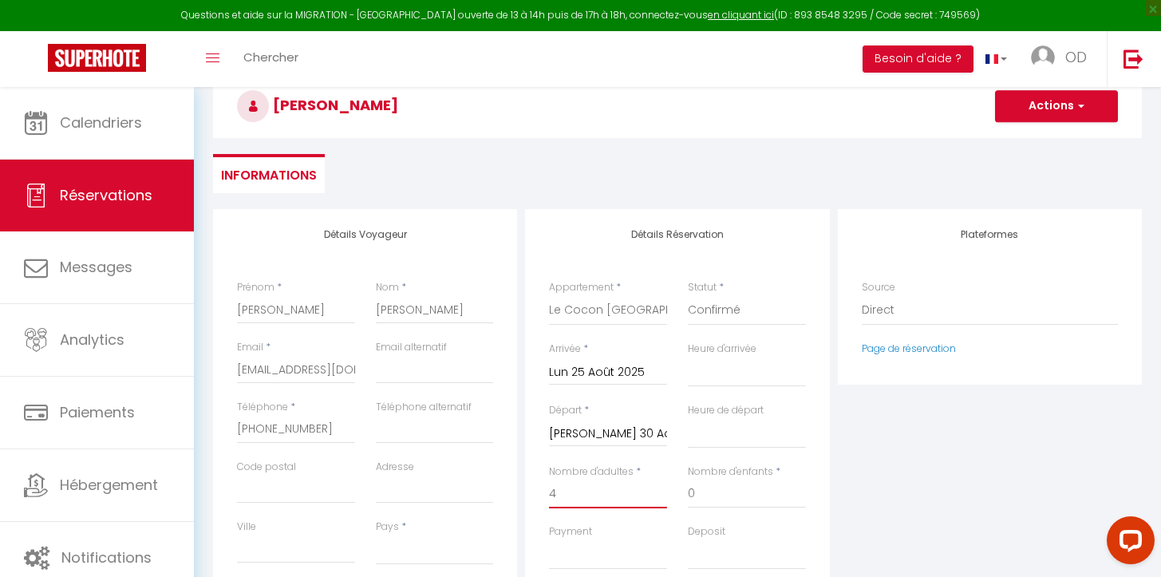
checkbox input "false"
select select
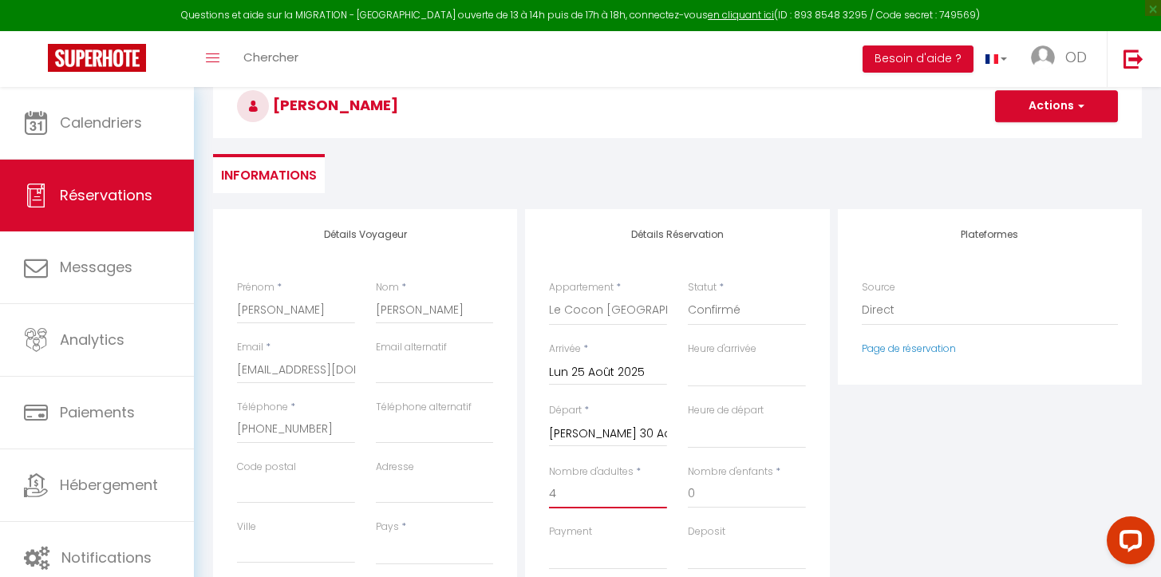
select select
checkbox input "false"
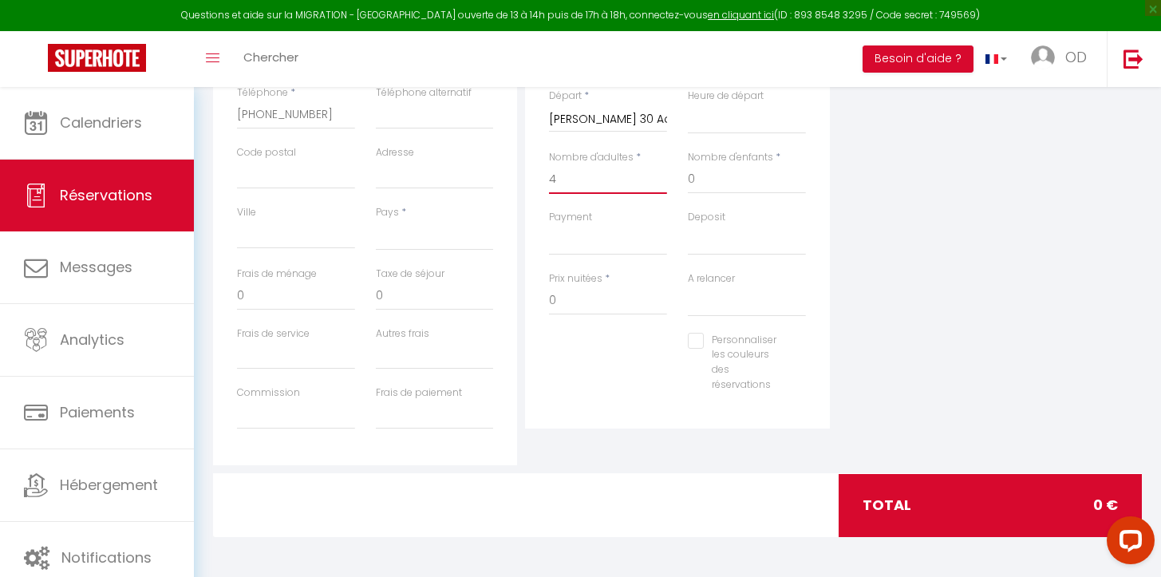
type input "4"
click at [629, 413] on div "Détails Réservation Appartement * Le Sunshine Vue incroyable ! Calme, centrale,…" at bounding box center [677, 162] width 304 height 534
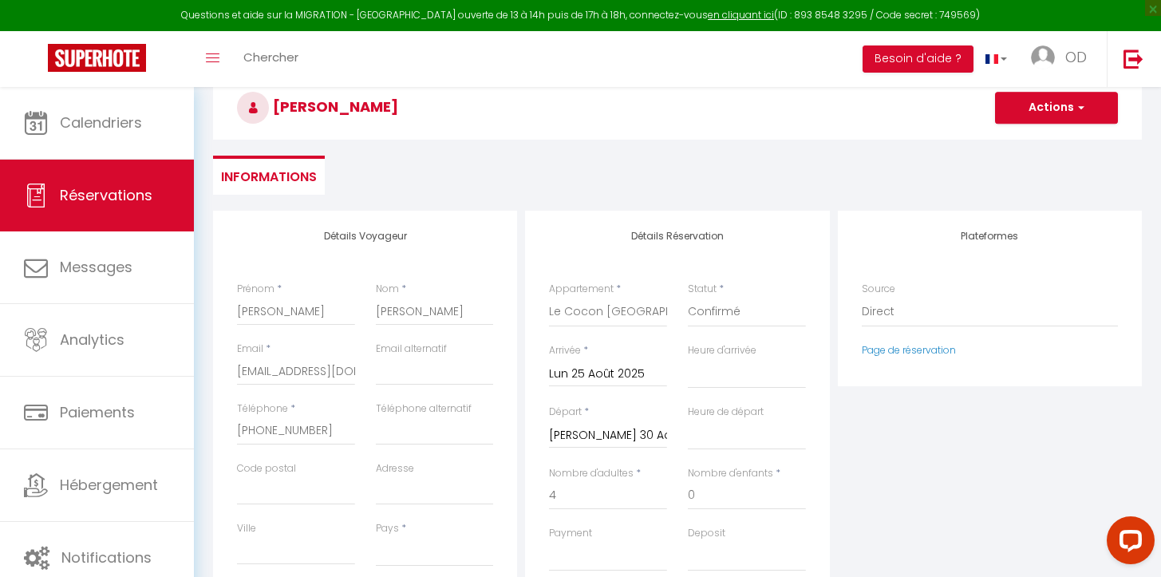
scroll to position [17, 0]
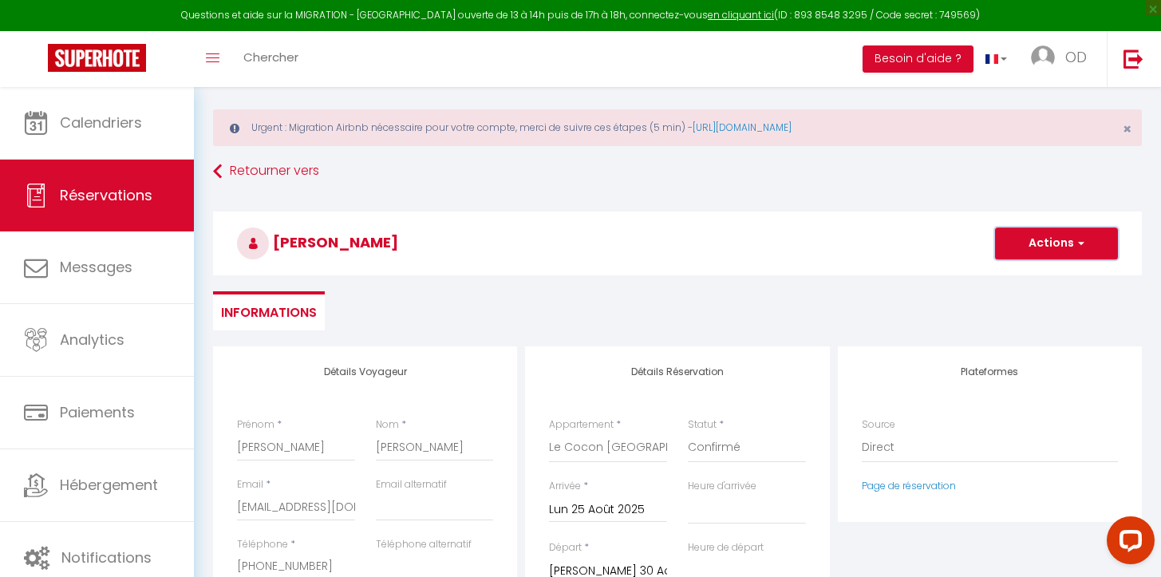
click at [1042, 247] on button "Actions" at bounding box center [1056, 243] width 123 height 32
click at [1042, 275] on link "Enregistrer" at bounding box center [1041, 278] width 126 height 21
select select
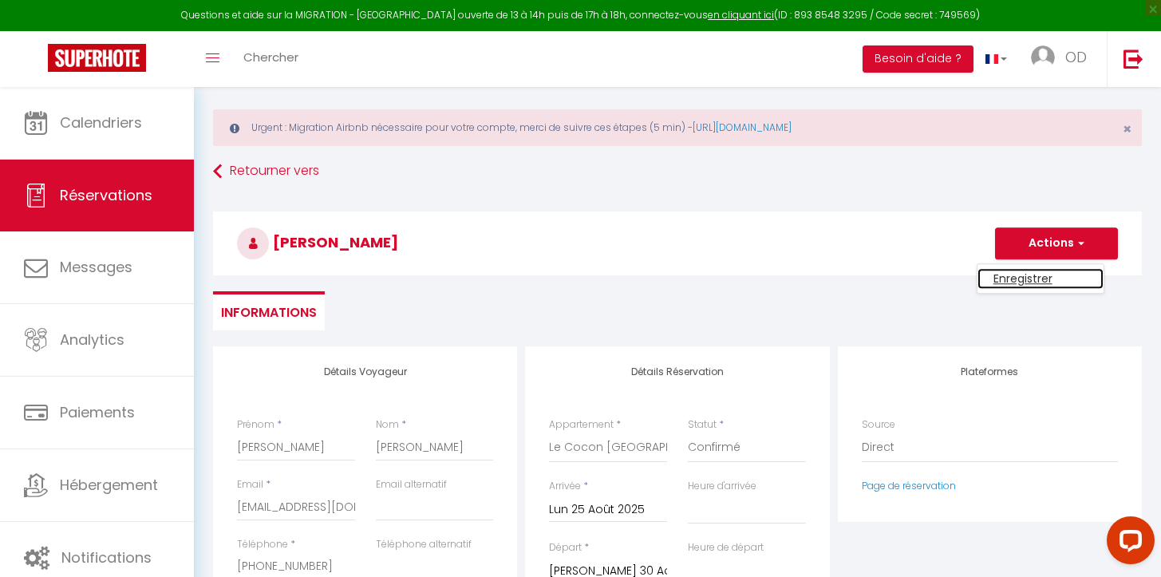
select select
checkbox input "false"
select select
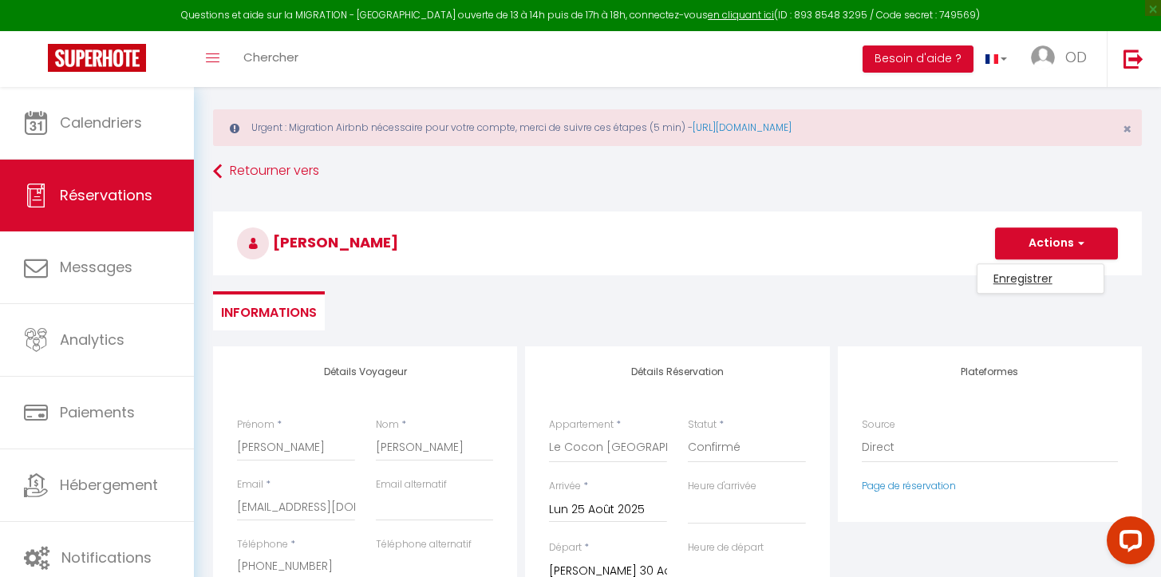
select select
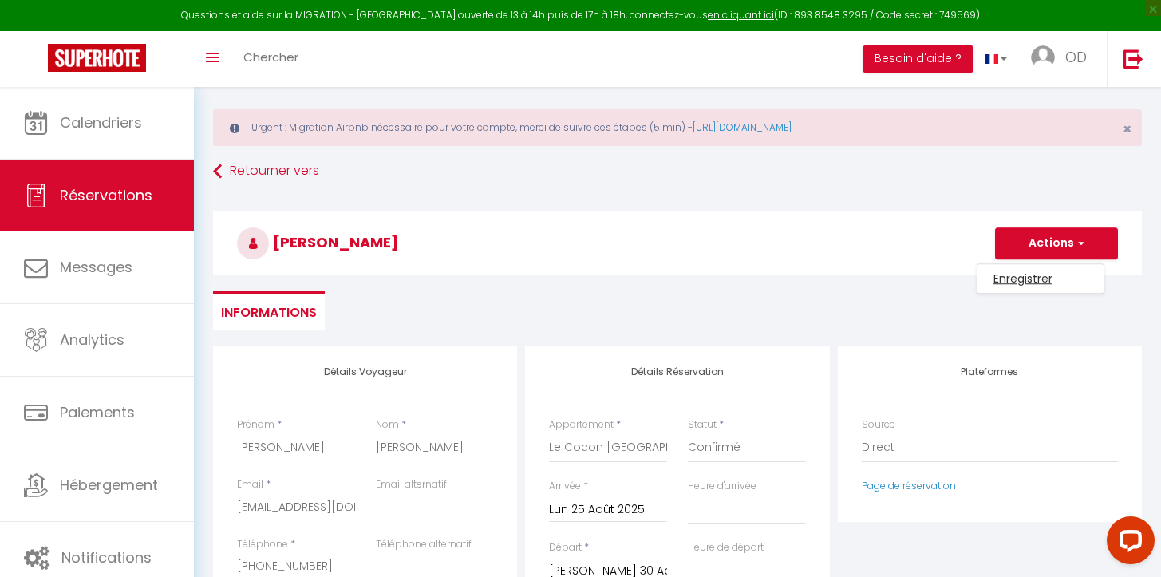
checkbox input "false"
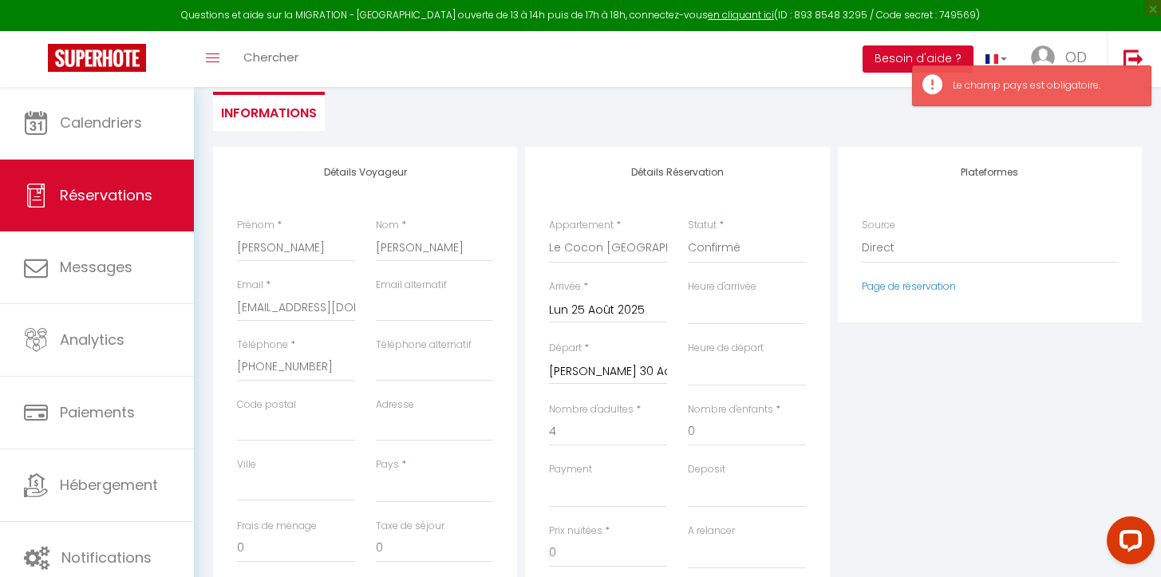
scroll to position [249, 0]
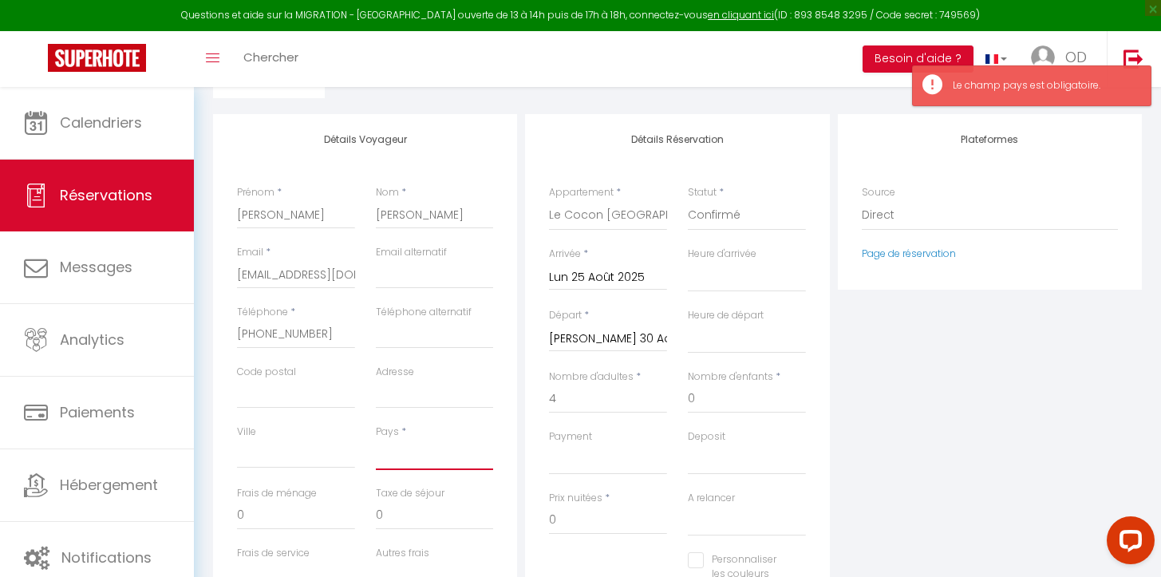
click at [392, 460] on select "[GEOGRAPHIC_DATA] [GEOGRAPHIC_DATA] [GEOGRAPHIC_DATA] [GEOGRAPHIC_DATA] [GEOGRA…" at bounding box center [435, 455] width 118 height 30
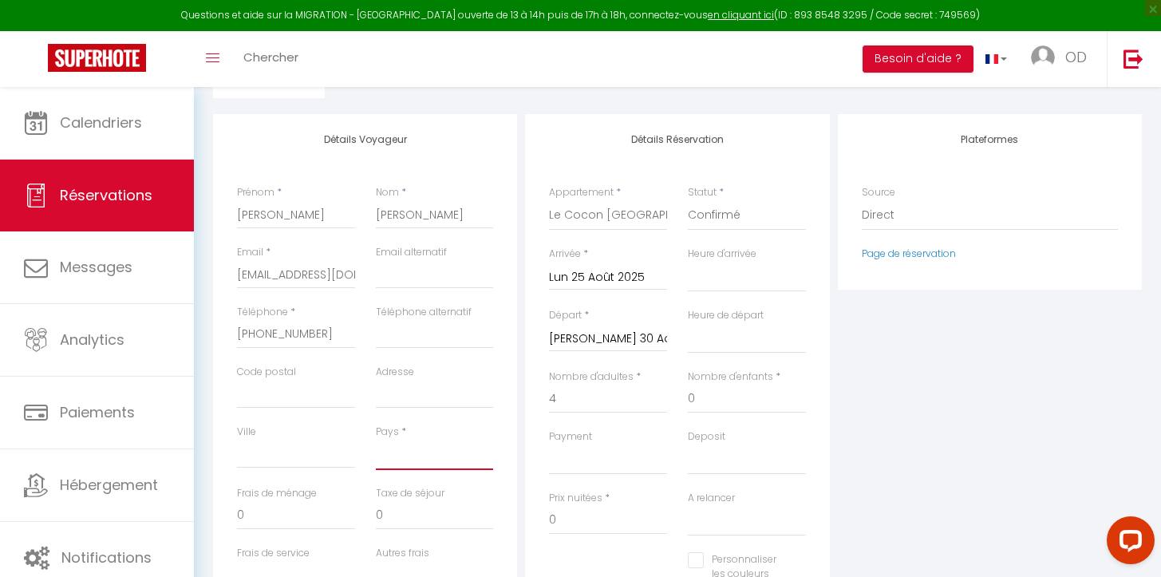
select select "US"
select select
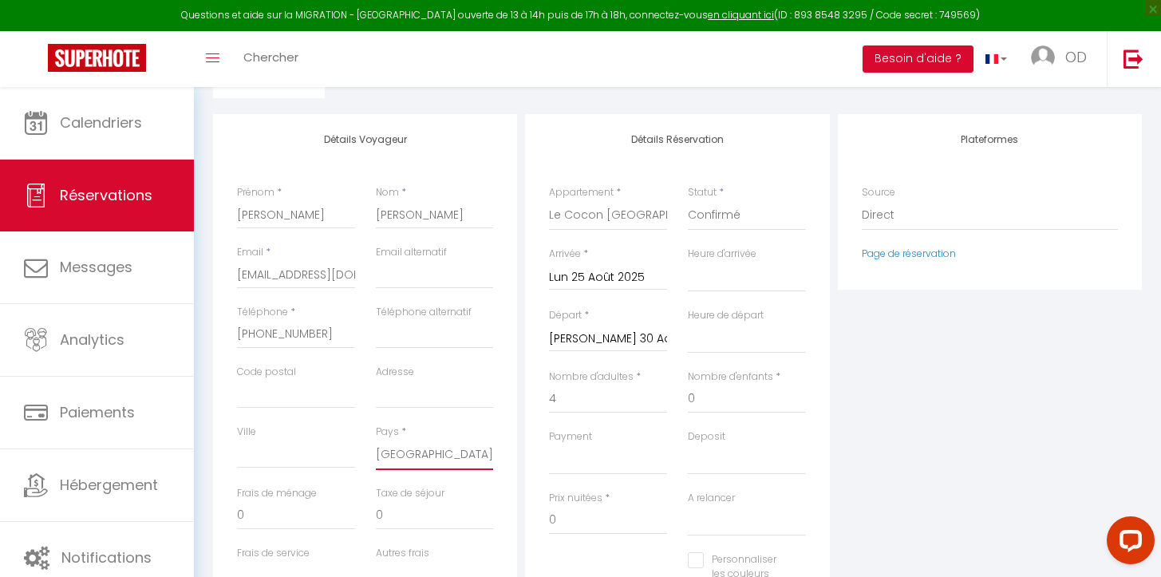
select select
checkbox input "false"
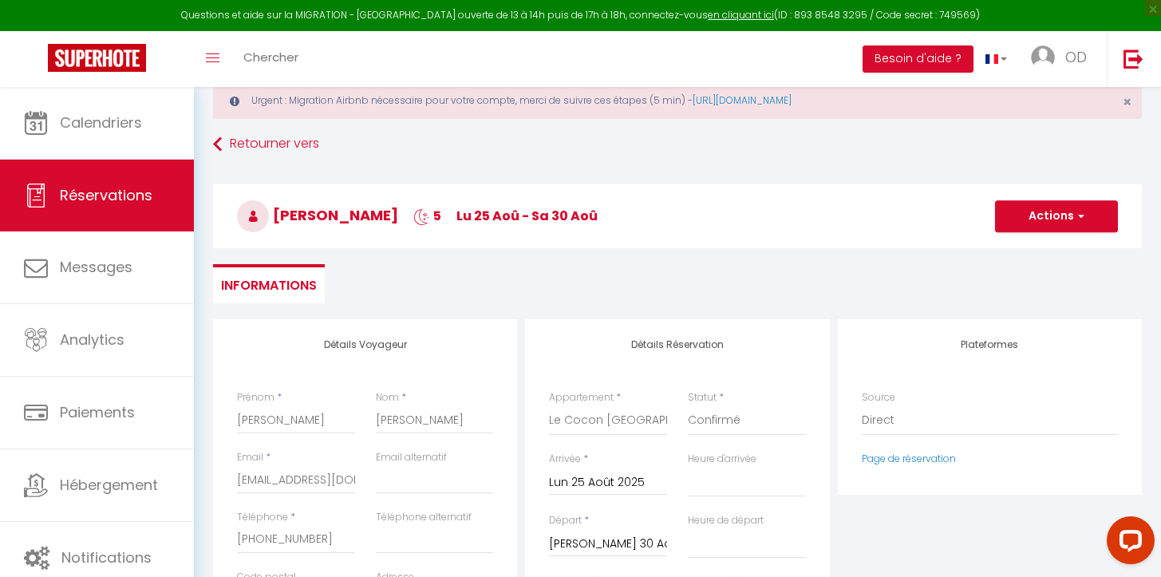
scroll to position [0, 0]
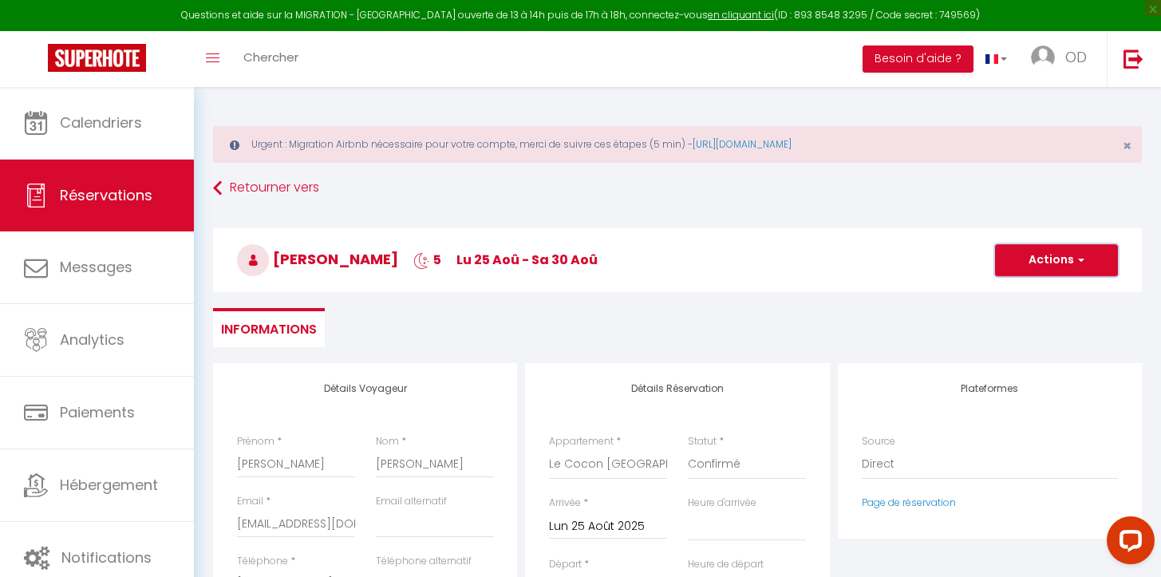
click at [1074, 261] on button "Actions" at bounding box center [1056, 260] width 123 height 32
click at [1043, 298] on link "Enregistrer" at bounding box center [1041, 295] width 126 height 21
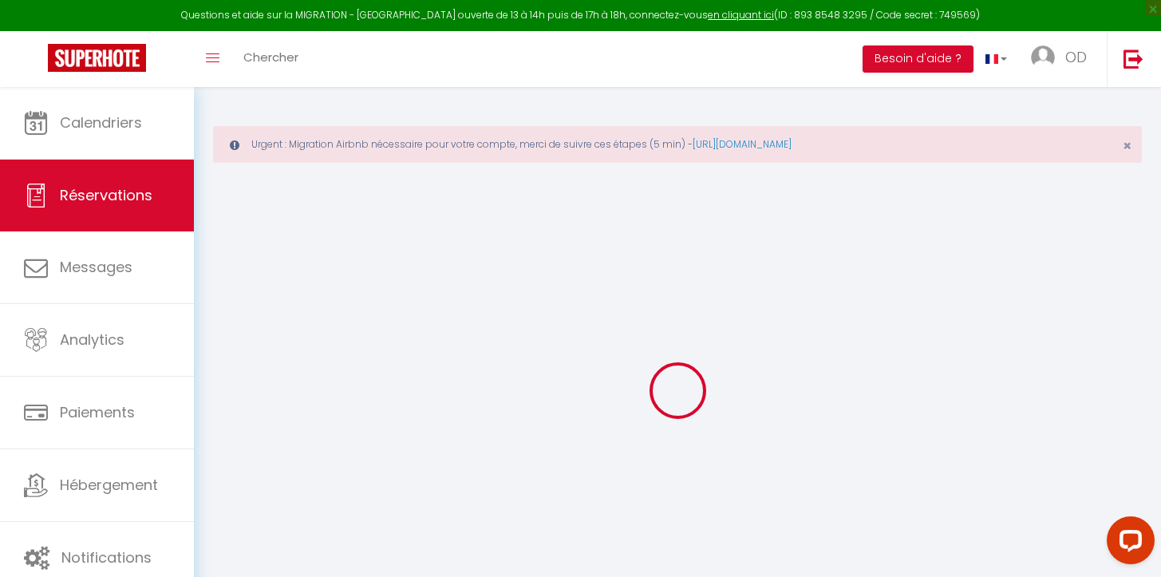
select select "not_cancelled"
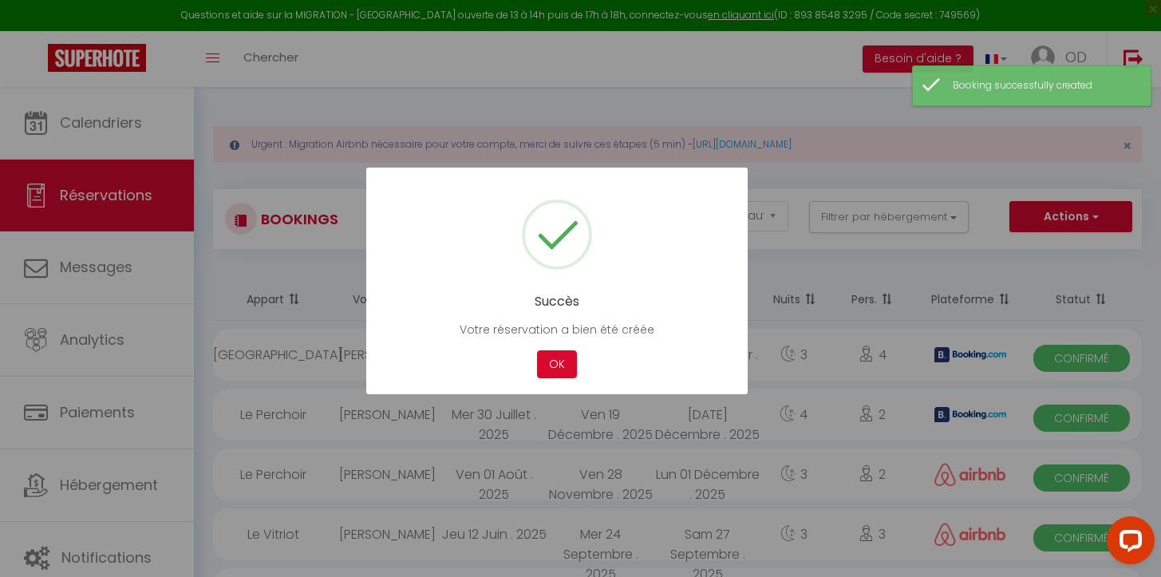
click at [578, 365] on div "OK" at bounding box center [557, 364] width 48 height 28
click at [553, 367] on button "OK" at bounding box center [557, 364] width 40 height 28
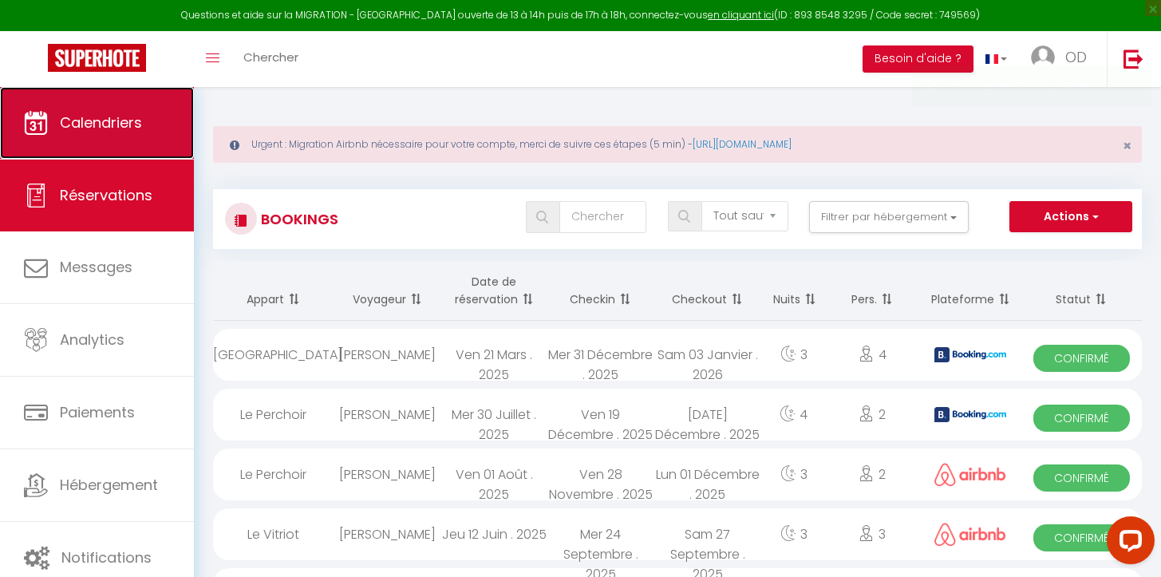
click at [107, 122] on span "Calendriers" at bounding box center [101, 123] width 82 height 20
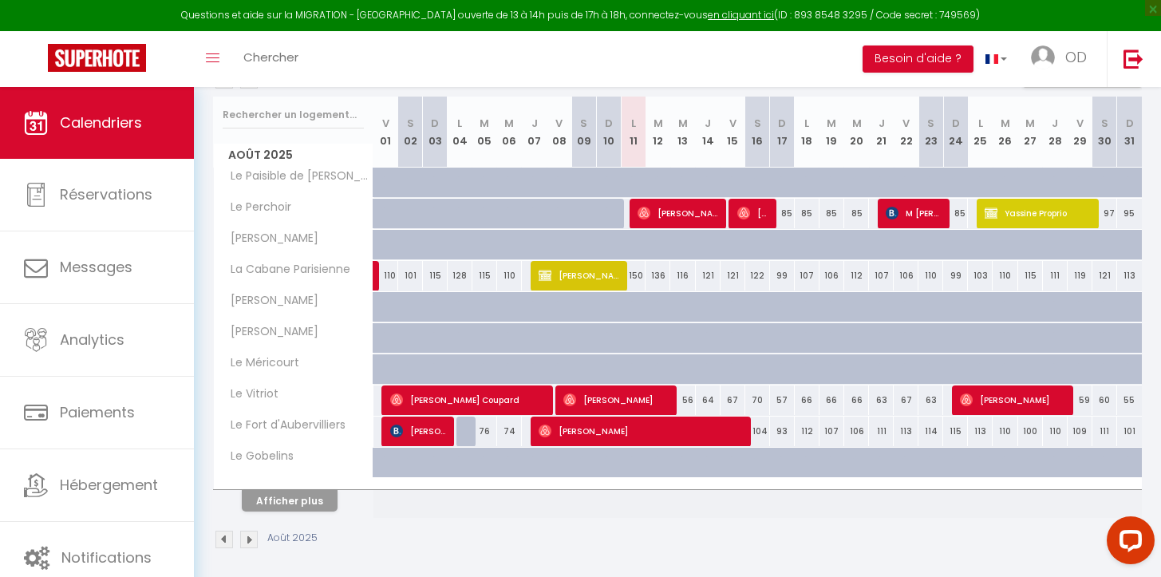
scroll to position [271, 0]
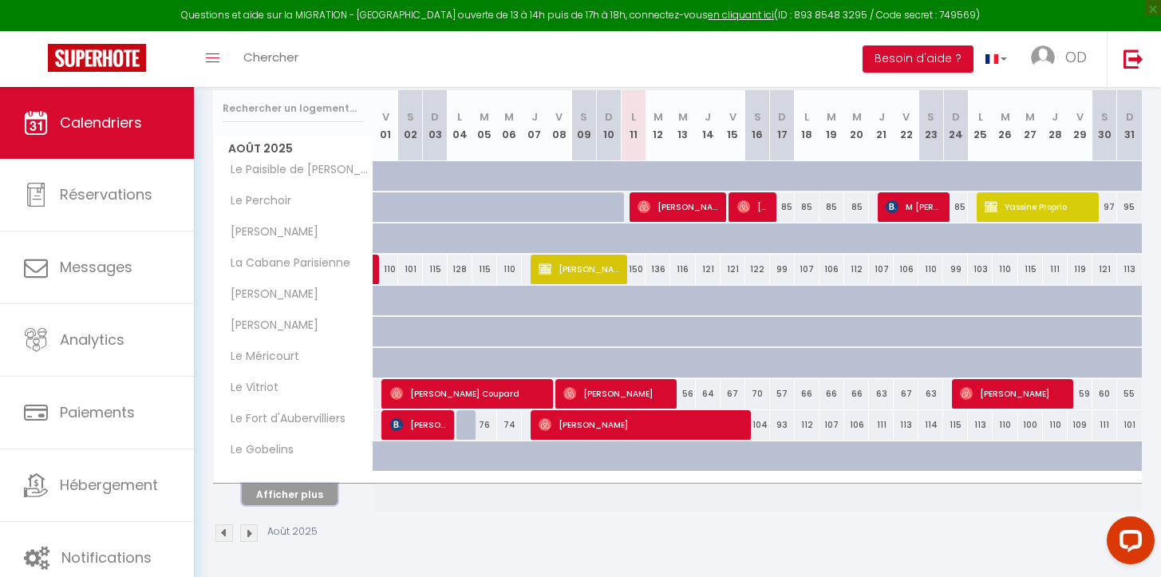
click at [310, 497] on button "Afficher plus" at bounding box center [290, 495] width 96 height 22
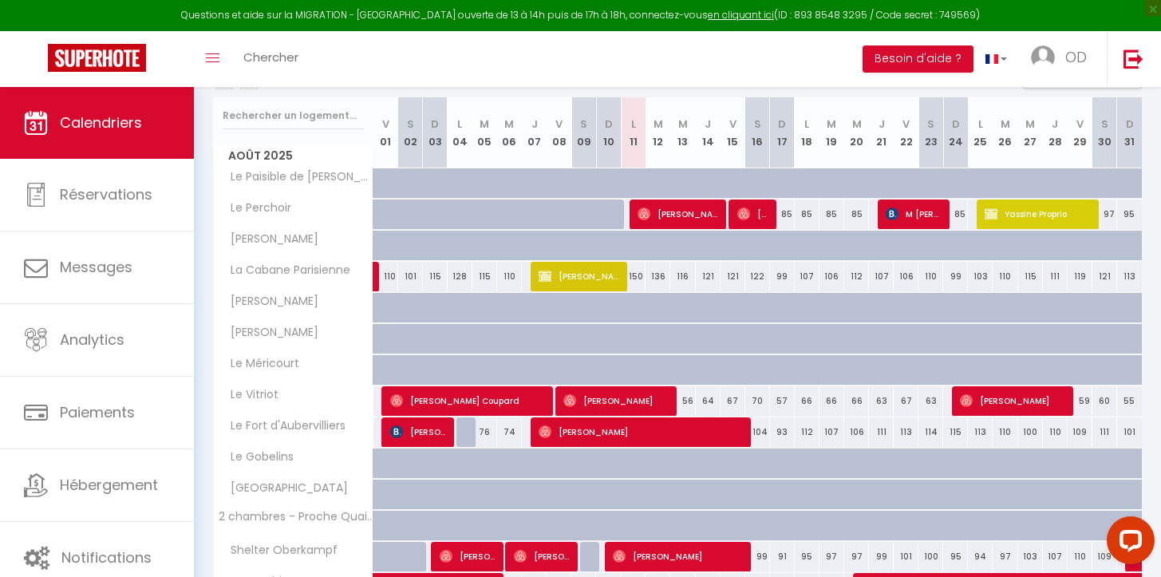
scroll to position [481, 0]
